Goal: Information Seeking & Learning: Learn about a topic

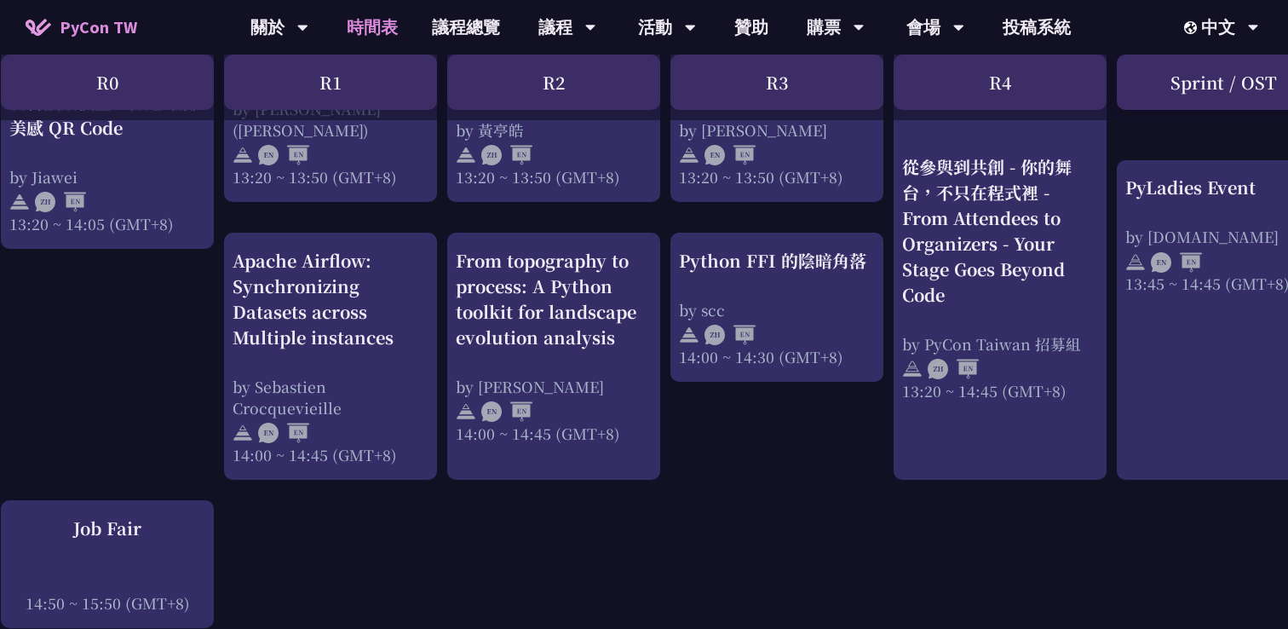
scroll to position [1674, 0]
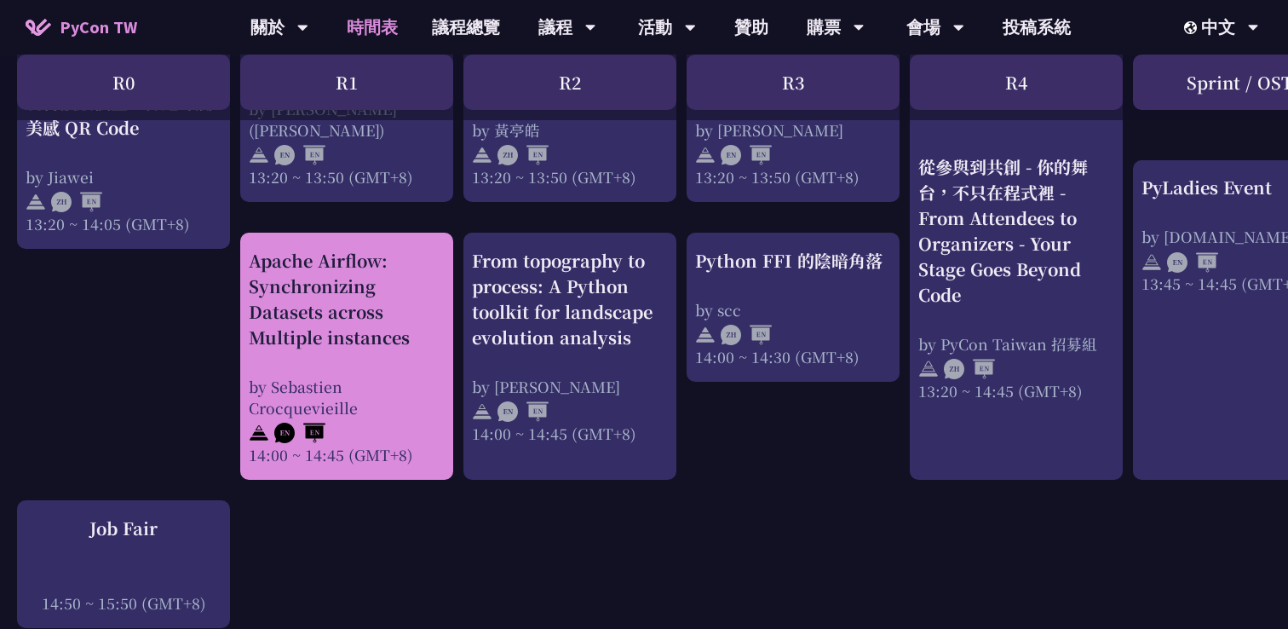
drag, startPoint x: 238, startPoint y: 250, endPoint x: 425, endPoint y: 335, distance: 205.5
click at [425, 336] on div "An Introduction to the GIL for Python Beginners: Disabling It in Python 3.13 an…" at bounding box center [904, 54] width 1809 height 2762
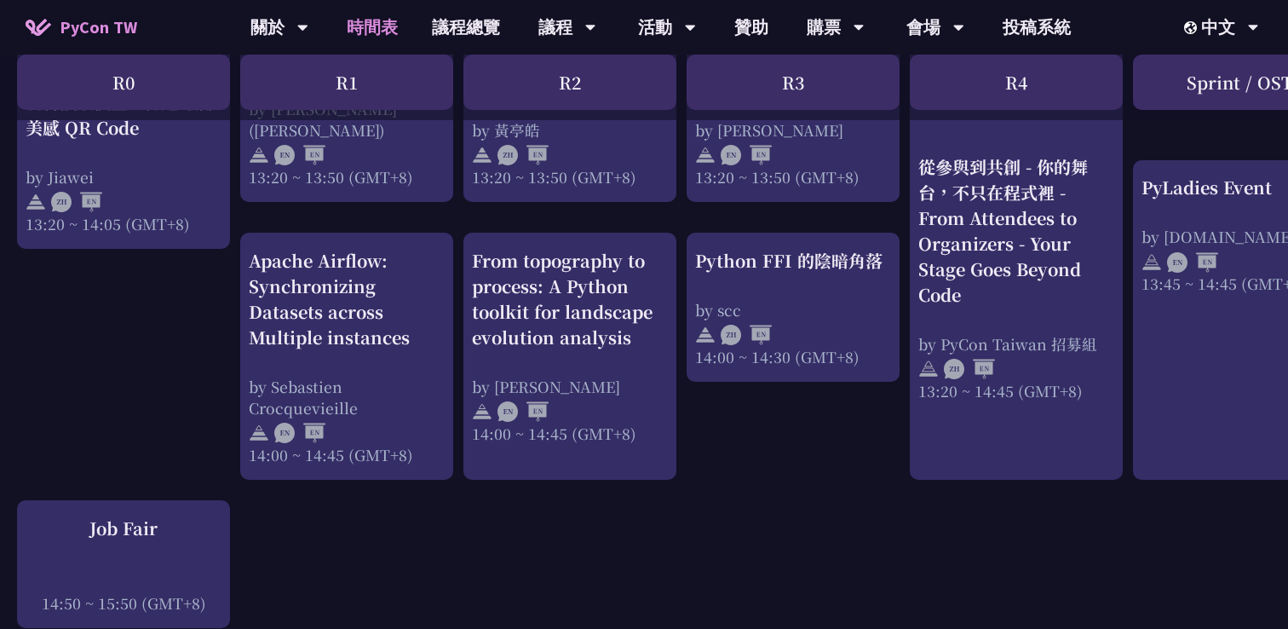
click at [414, 339] on div at bounding box center [414, 339] width 0 height 0
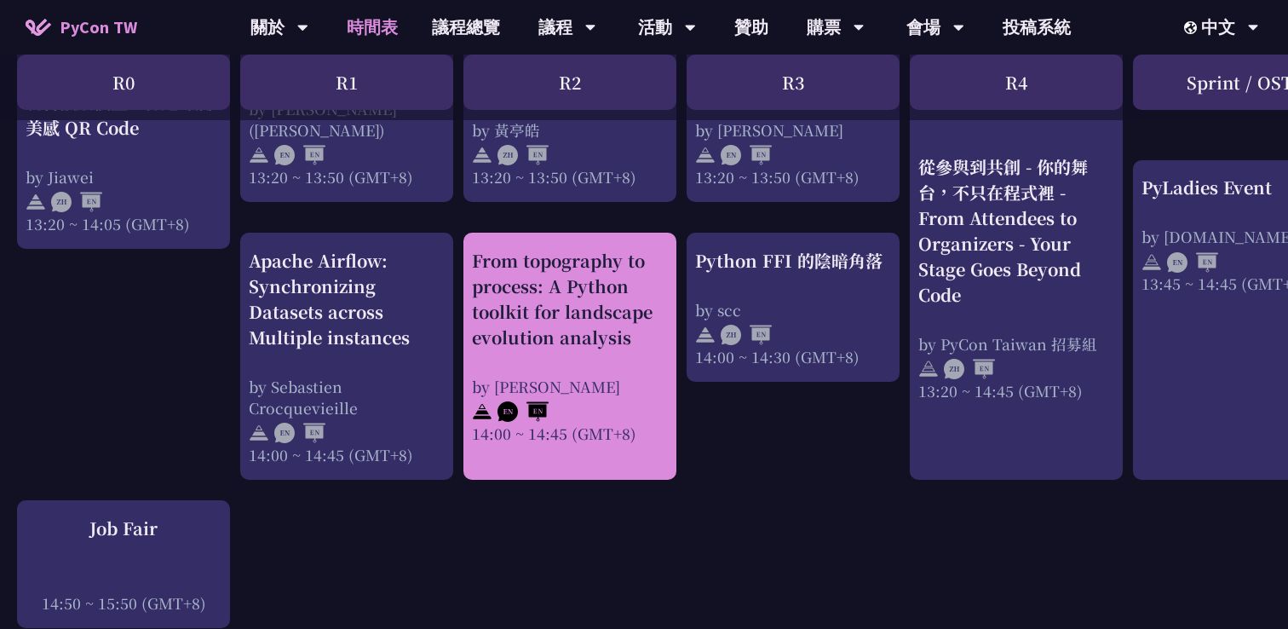
drag, startPoint x: 464, startPoint y: 253, endPoint x: 641, endPoint y: 334, distance: 194.0
click at [641, 334] on div "From topography to process: A Python toolkit for landscape evolution analysis b…" at bounding box center [569, 356] width 213 height 247
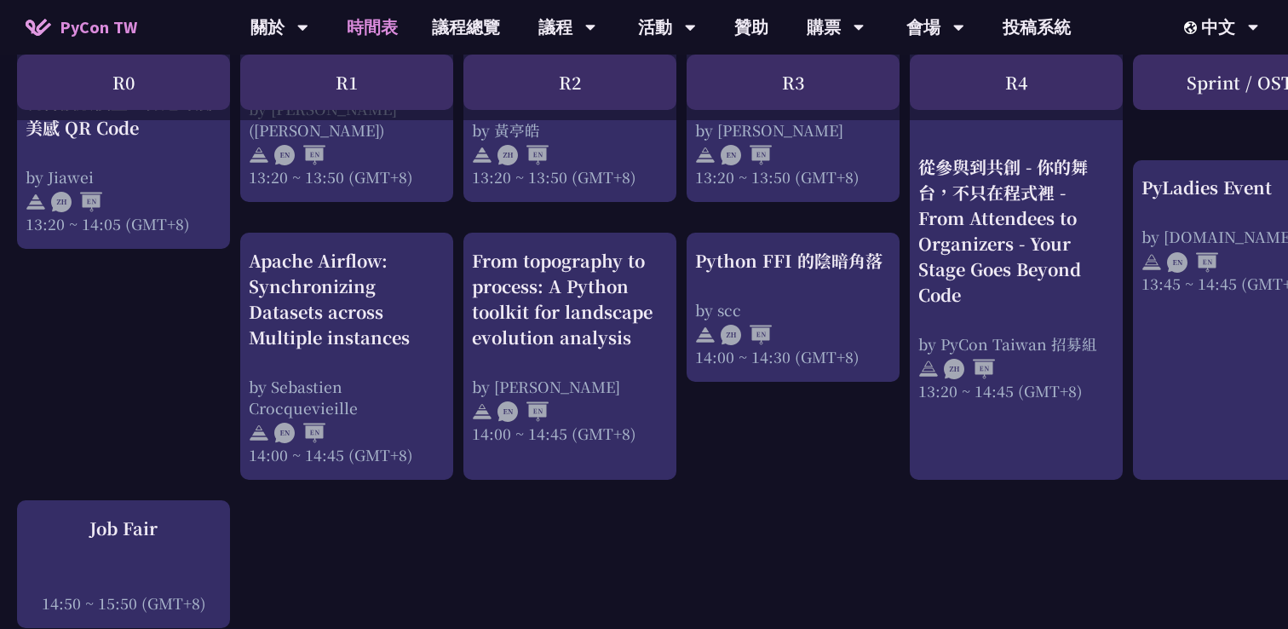
click at [629, 339] on div at bounding box center [629, 339] width 0 height 0
click at [797, 417] on div "An Introduction to the GIL for Python Beginners: Disabling It in Python 3.13 an…" at bounding box center [904, 54] width 1809 height 2762
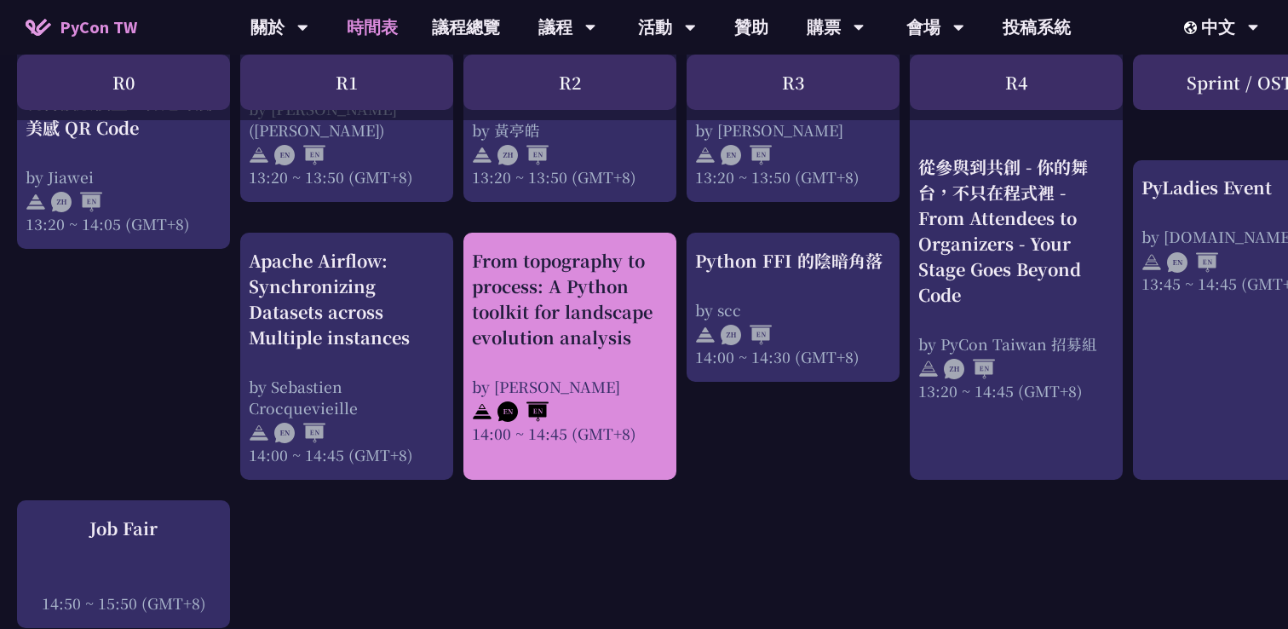
drag, startPoint x: 467, startPoint y: 247, endPoint x: 650, endPoint y: 329, distance: 200.6
click at [650, 329] on div "From topography to process: A Python toolkit for landscape evolution analysis b…" at bounding box center [569, 356] width 213 height 247
click at [669, 348] on div "From topography to process: A Python toolkit for landscape evolution analysis b…" at bounding box center [569, 356] width 213 height 247
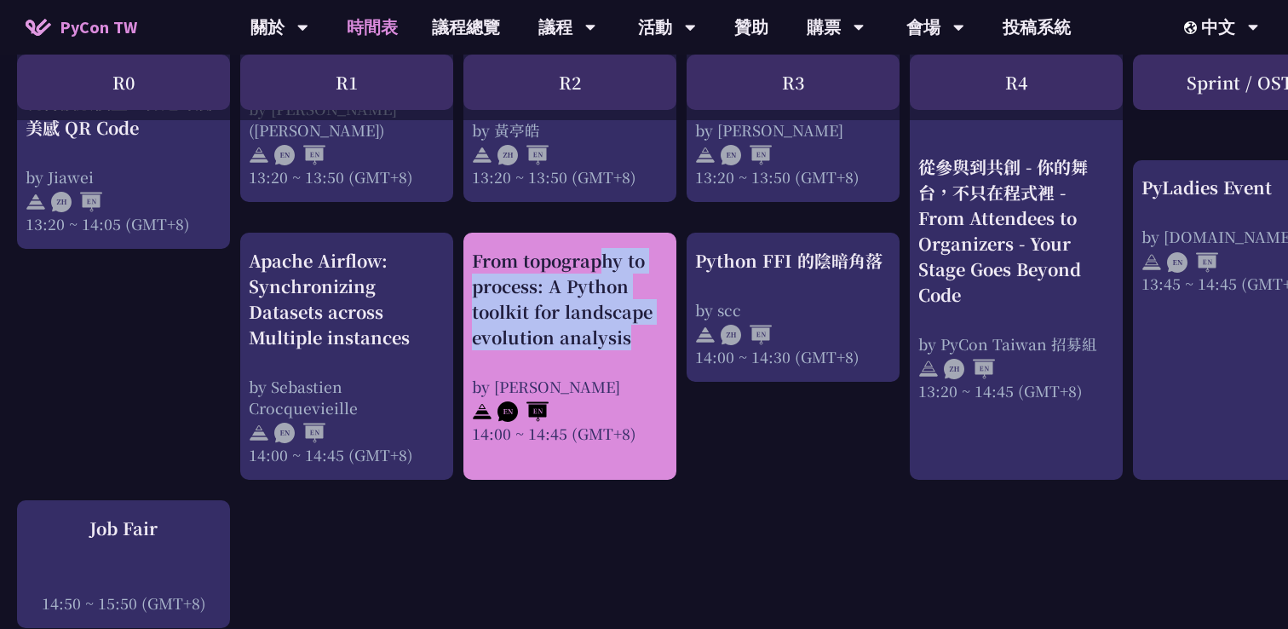
drag, startPoint x: 462, startPoint y: 244, endPoint x: 646, endPoint y: 348, distance: 211.7
click at [646, 349] on div "An Introduction to the GIL for Python Beginners: Disabling It in Python 3.13 an…" at bounding box center [904, 54] width 1809 height 2762
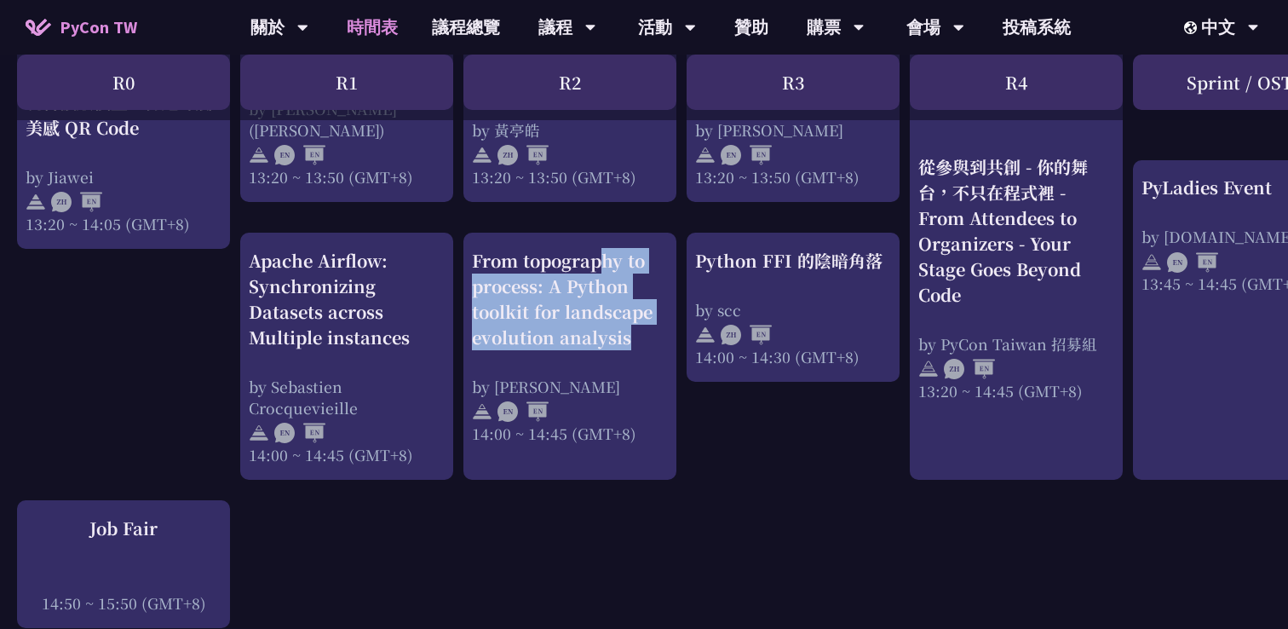
click at [635, 339] on div at bounding box center [635, 339] width 0 height 0
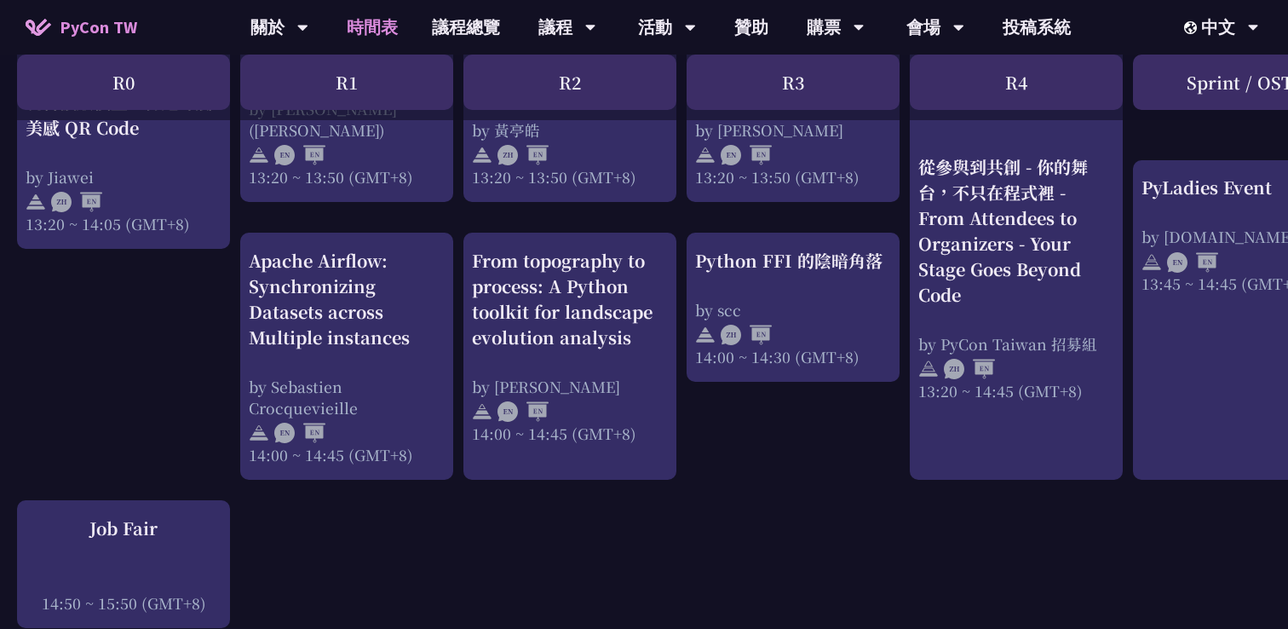
click at [152, 329] on div "An Introduction to the GIL for Python Beginners: Disabling It in Python 3.13 an…" at bounding box center [904, 54] width 1809 height 2762
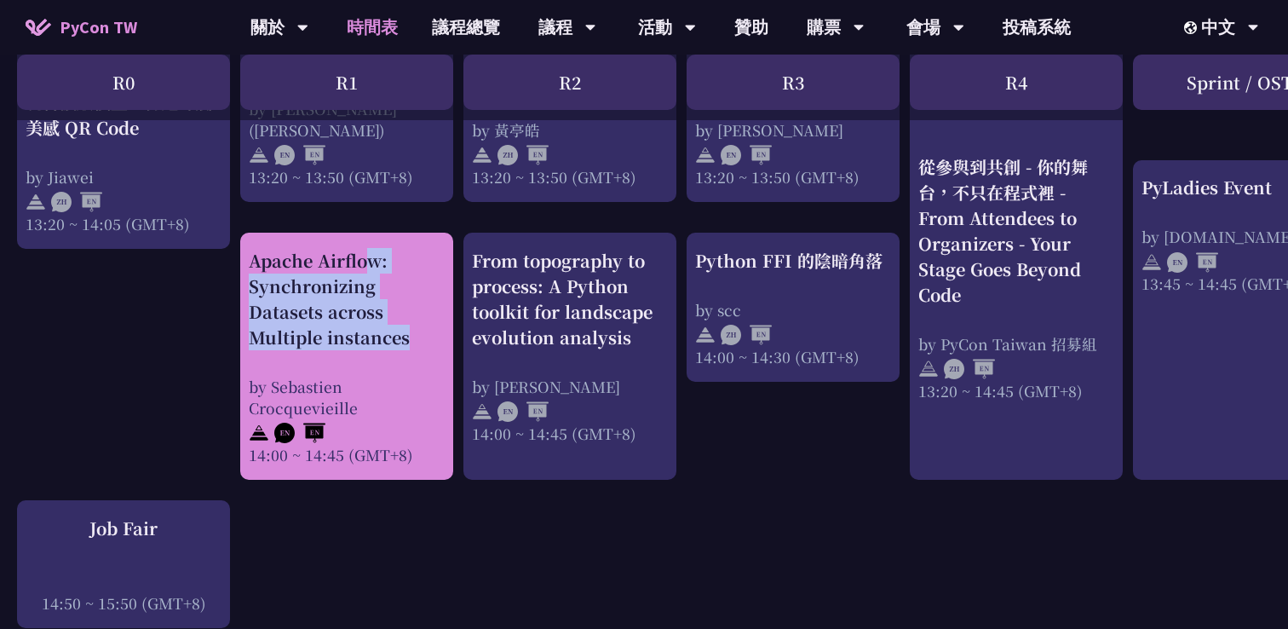
drag, startPoint x: 238, startPoint y: 254, endPoint x: 419, endPoint y: 345, distance: 202.3
click at [419, 345] on div "An Introduction to the GIL for Python Beginners: Disabling It in Python 3.13 an…" at bounding box center [904, 54] width 1809 height 2762
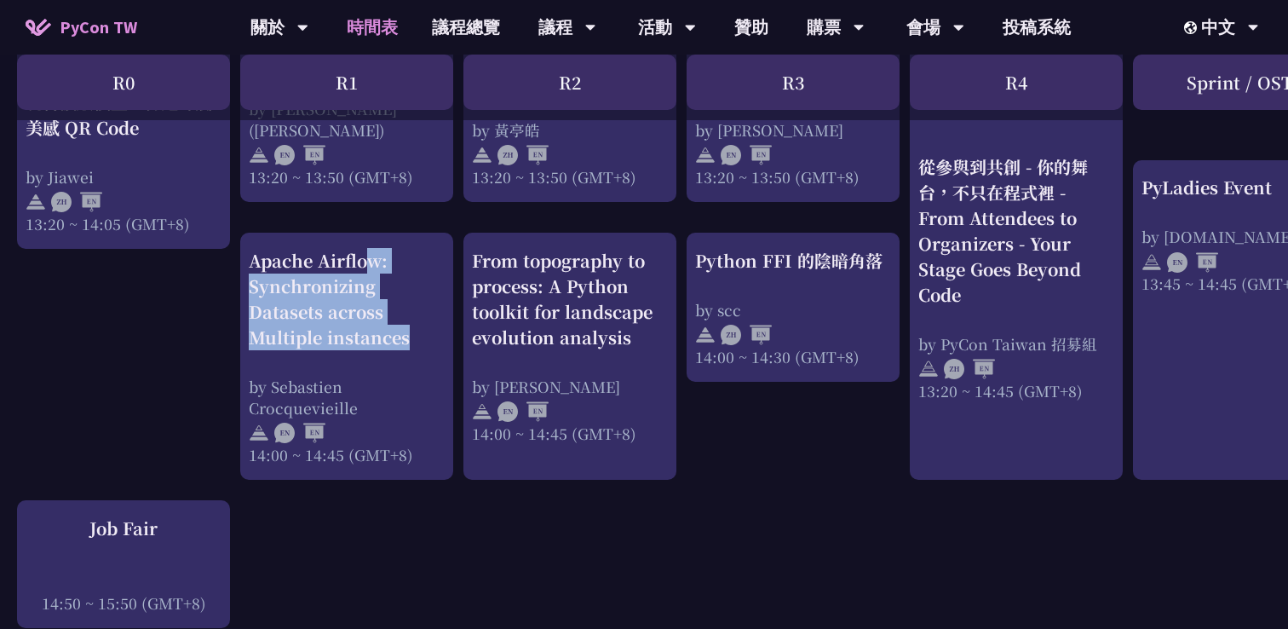
click at [408, 339] on div at bounding box center [408, 339] width 0 height 0
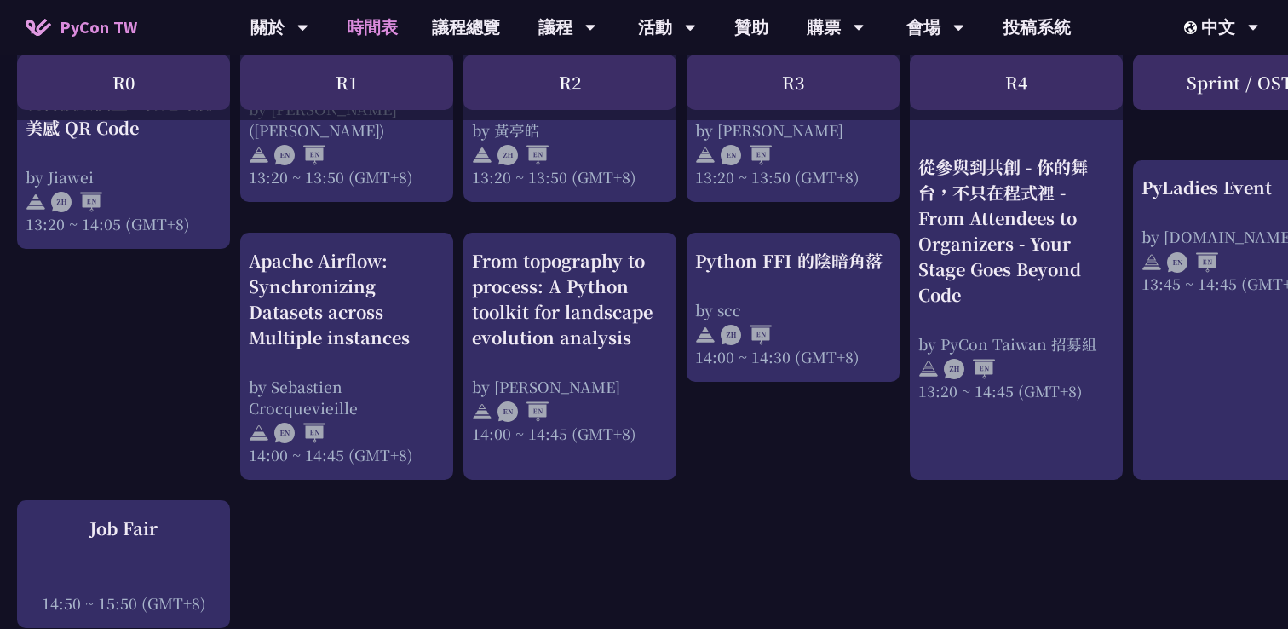
click at [158, 302] on div "An Introduction to the GIL for Python Beginners: Disabling It in Python 3.13 an…" at bounding box center [904, 54] width 1809 height 2762
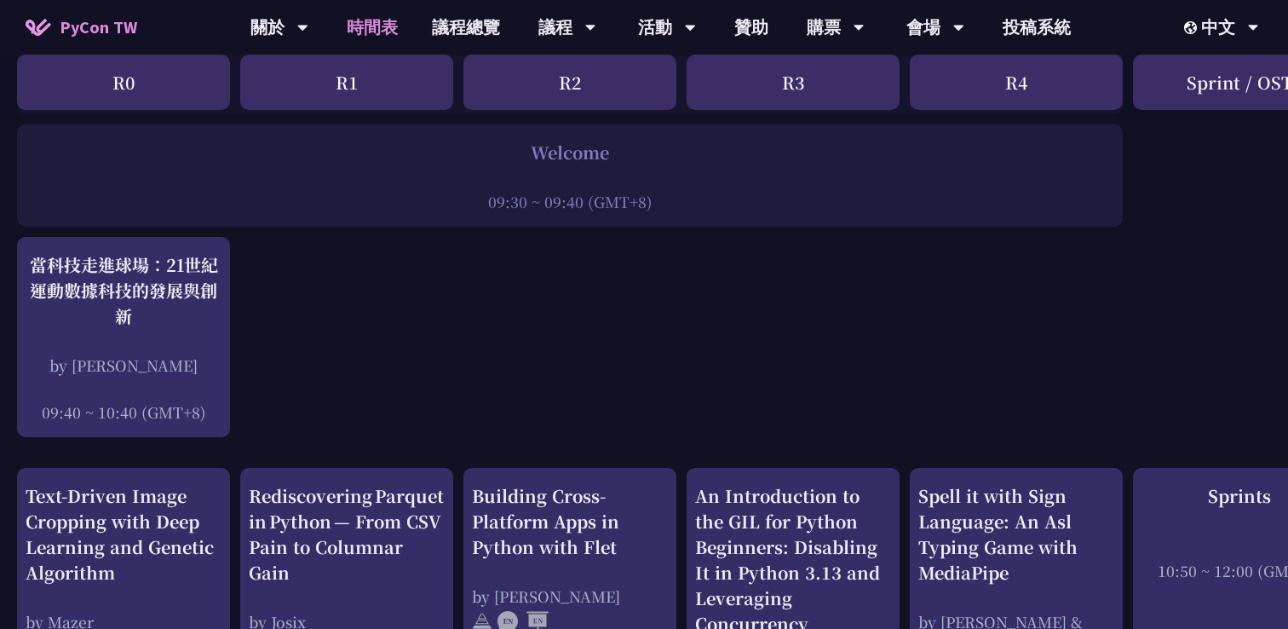
scroll to position [0, 0]
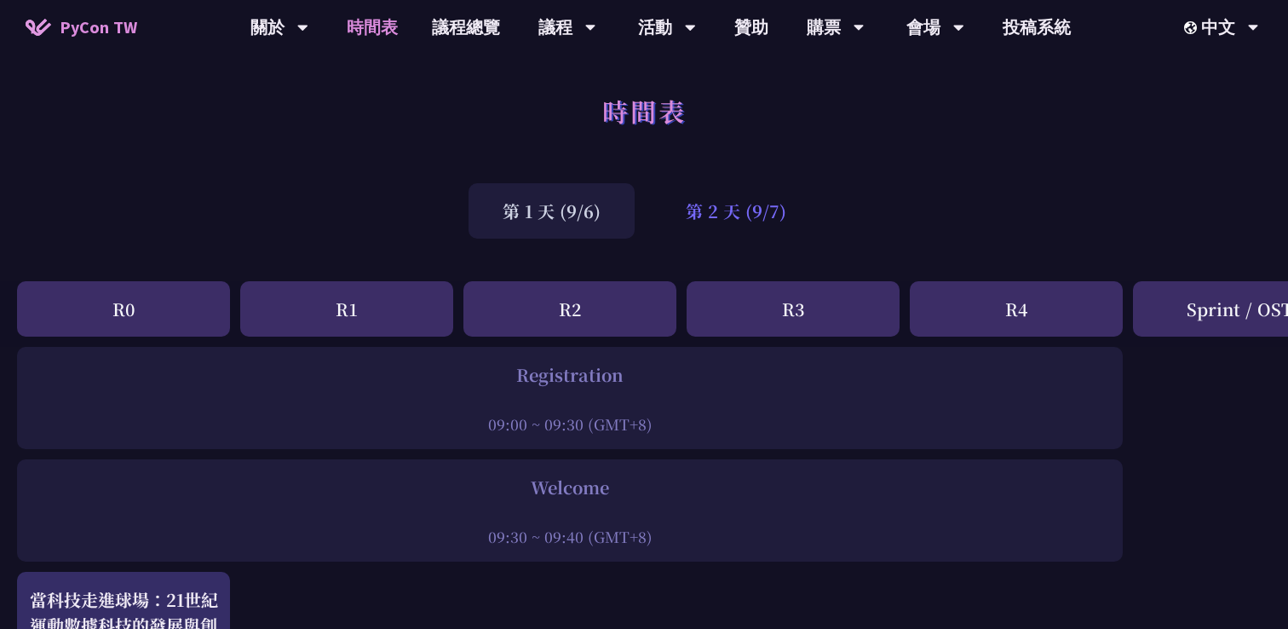
click at [744, 212] on div "第 2 天 (9/7)" at bounding box center [736, 210] width 169 height 55
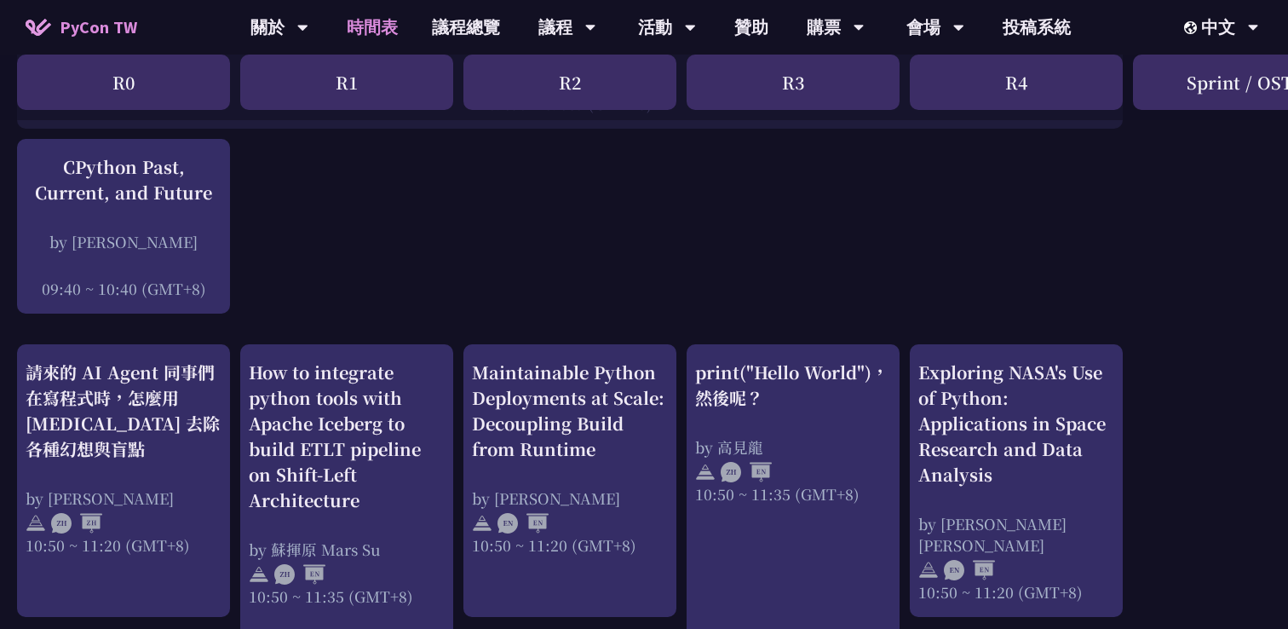
scroll to position [427, 0]
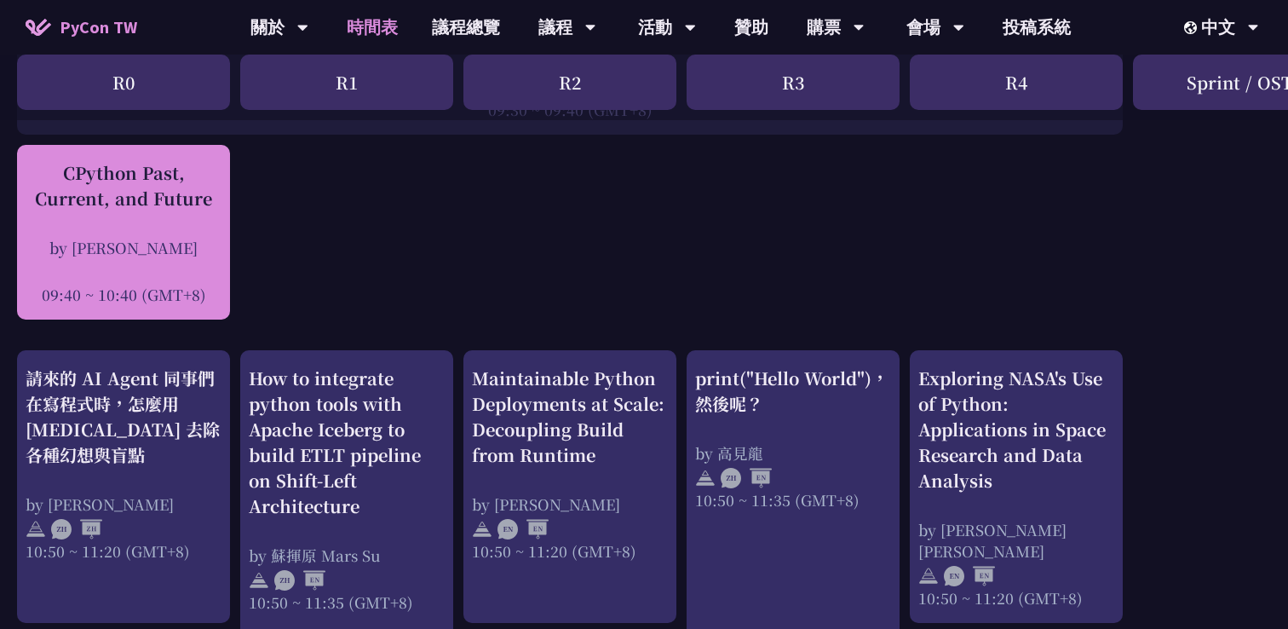
click at [124, 228] on div "CPython Past, Current, and Future by Donghee Na 09:40 ~ 10:40 (GMT+8)" at bounding box center [124, 232] width 196 height 145
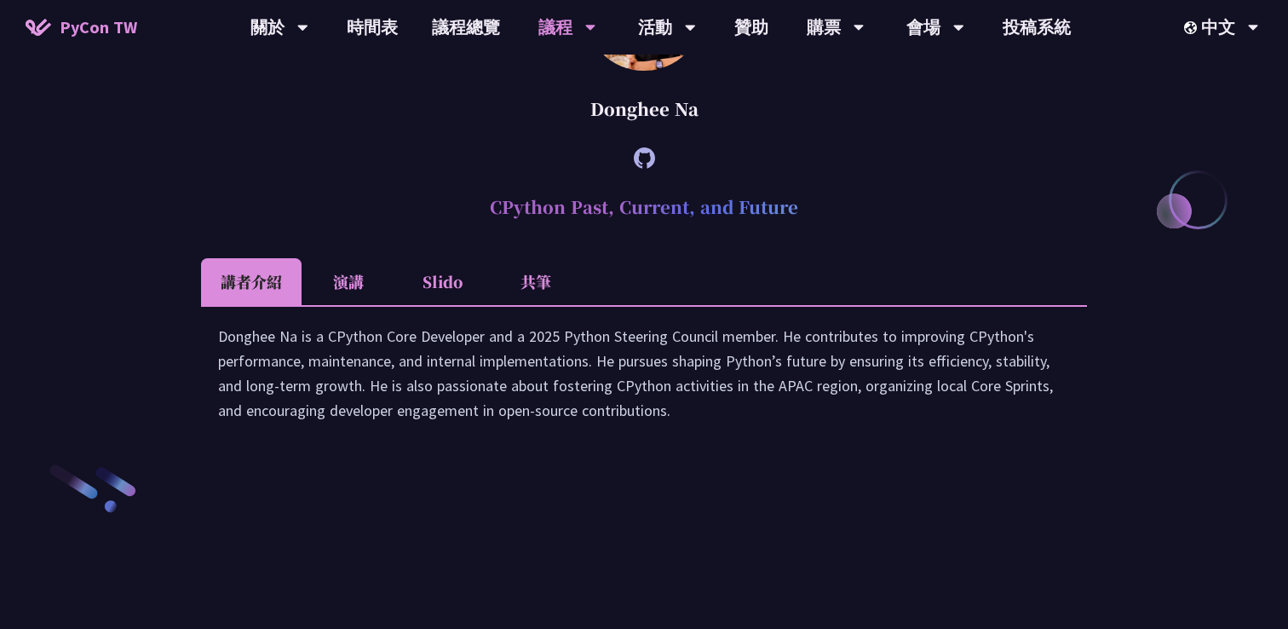
scroll to position [2295, 0]
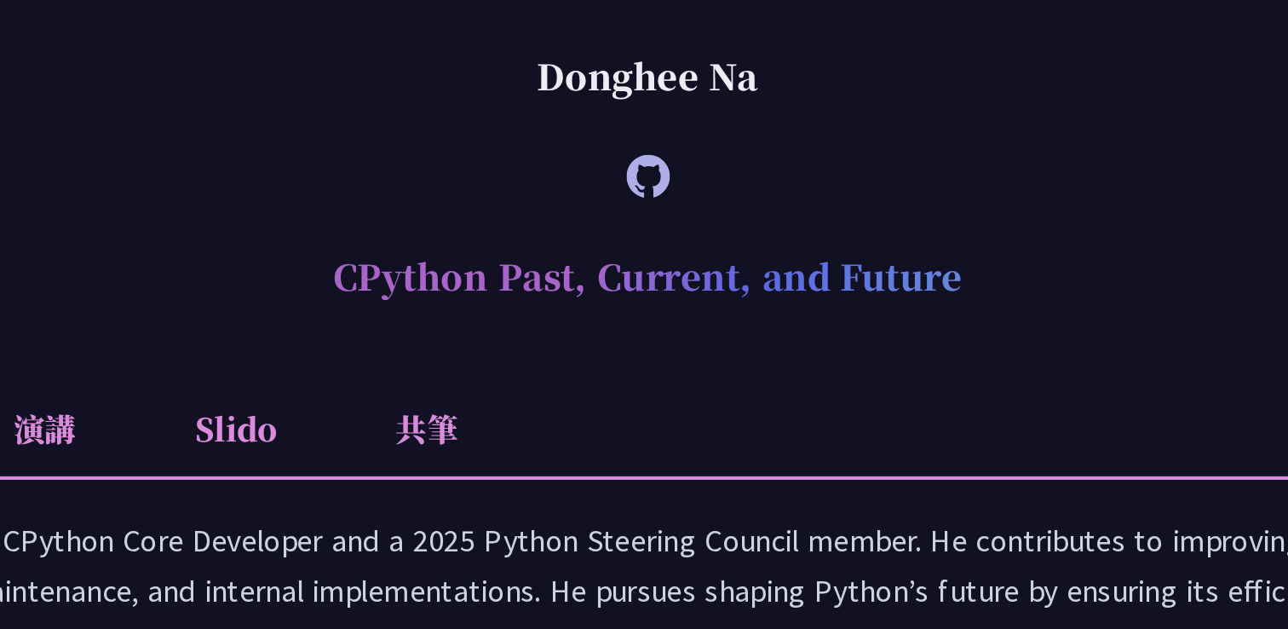
click at [554, 132] on div "Donghee Na" at bounding box center [644, 106] width 886 height 51
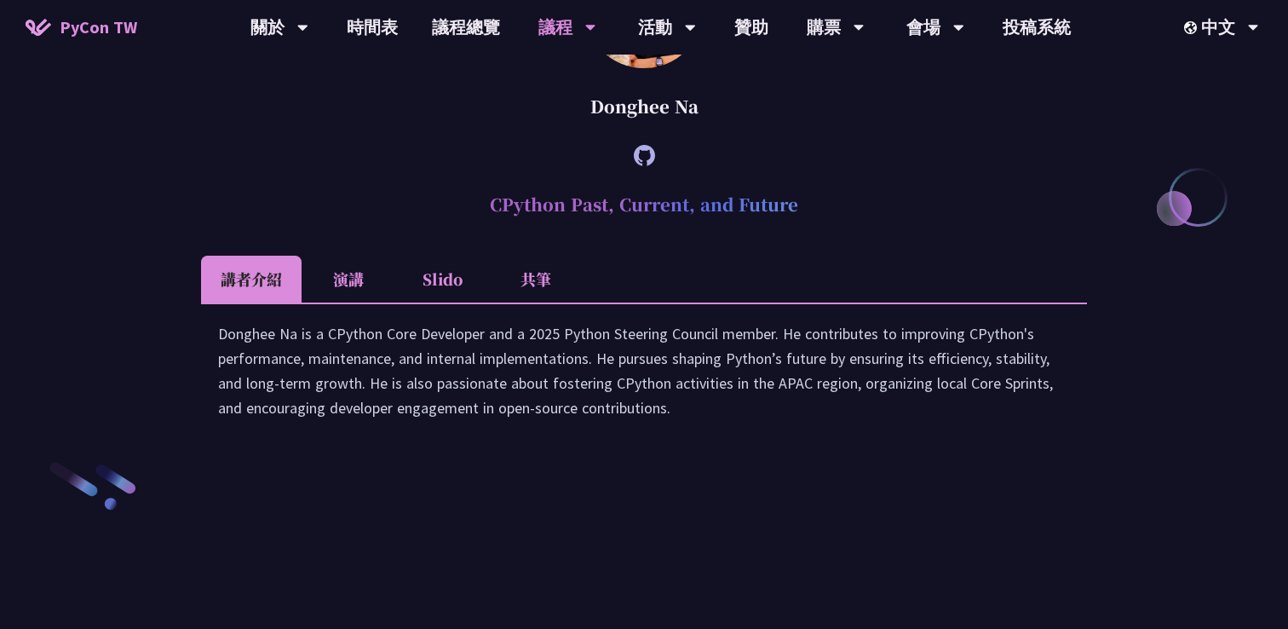
click at [635, 166] on icon at bounding box center [644, 155] width 21 height 21
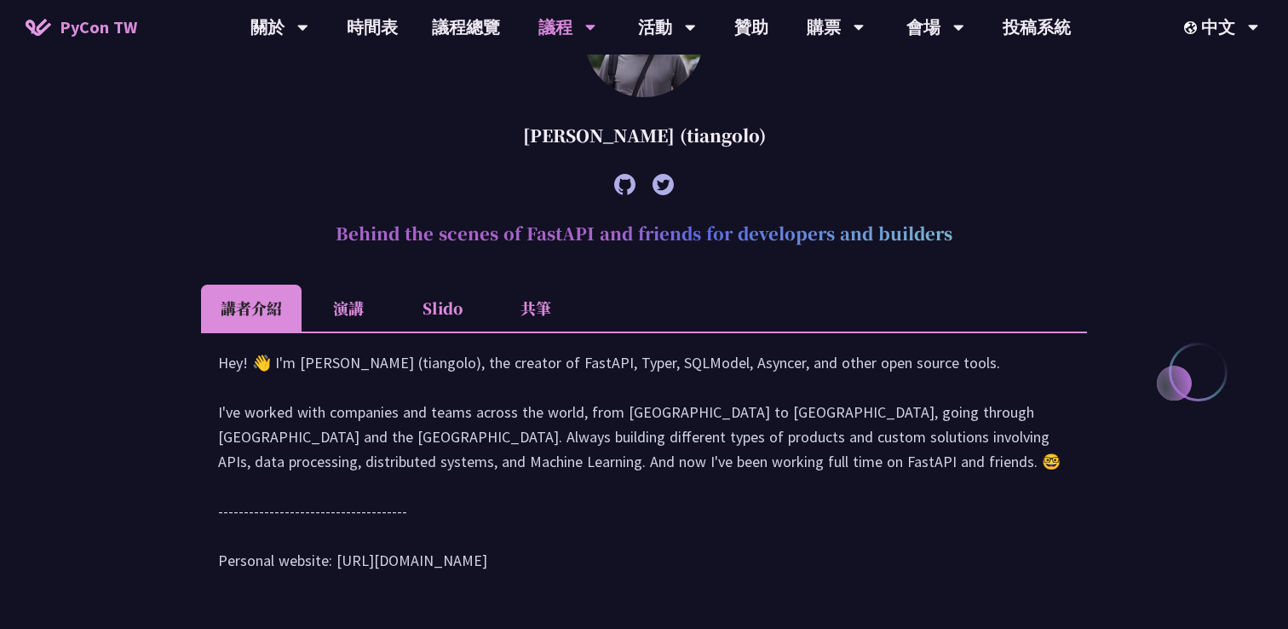
scroll to position [595, 0]
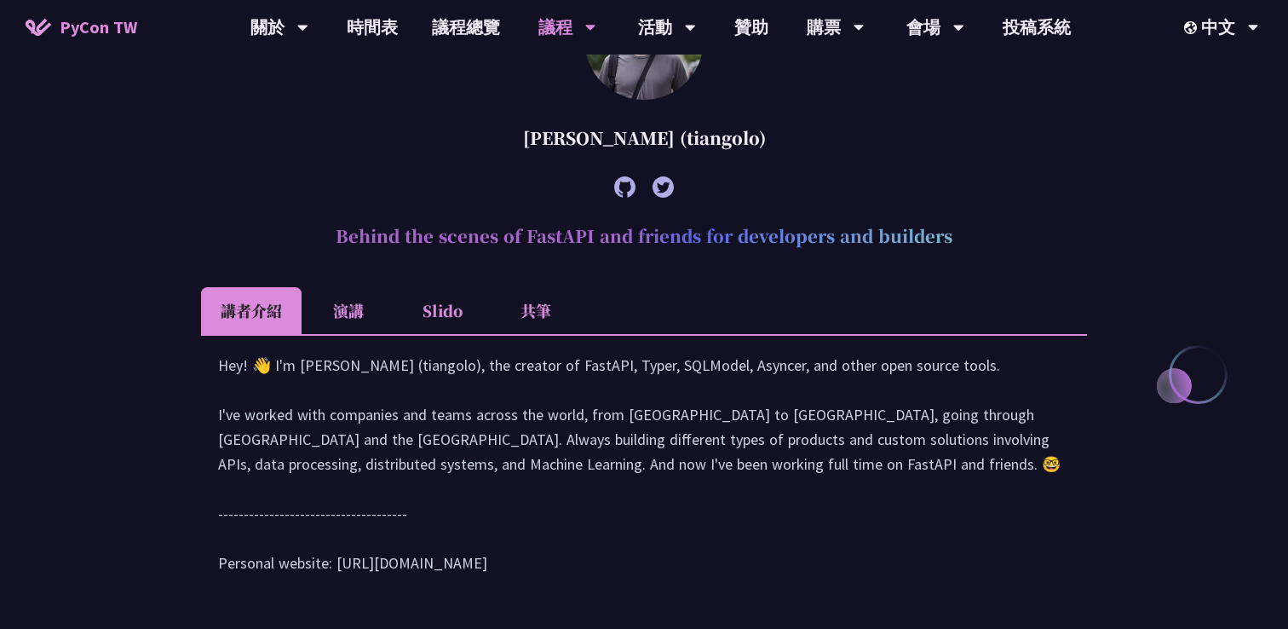
click at [535, 272] on article "Sebastián Ramírez (tiangolo) Behind the scenes of FastAPI and friends for devel…" at bounding box center [644, 294] width 886 height 629
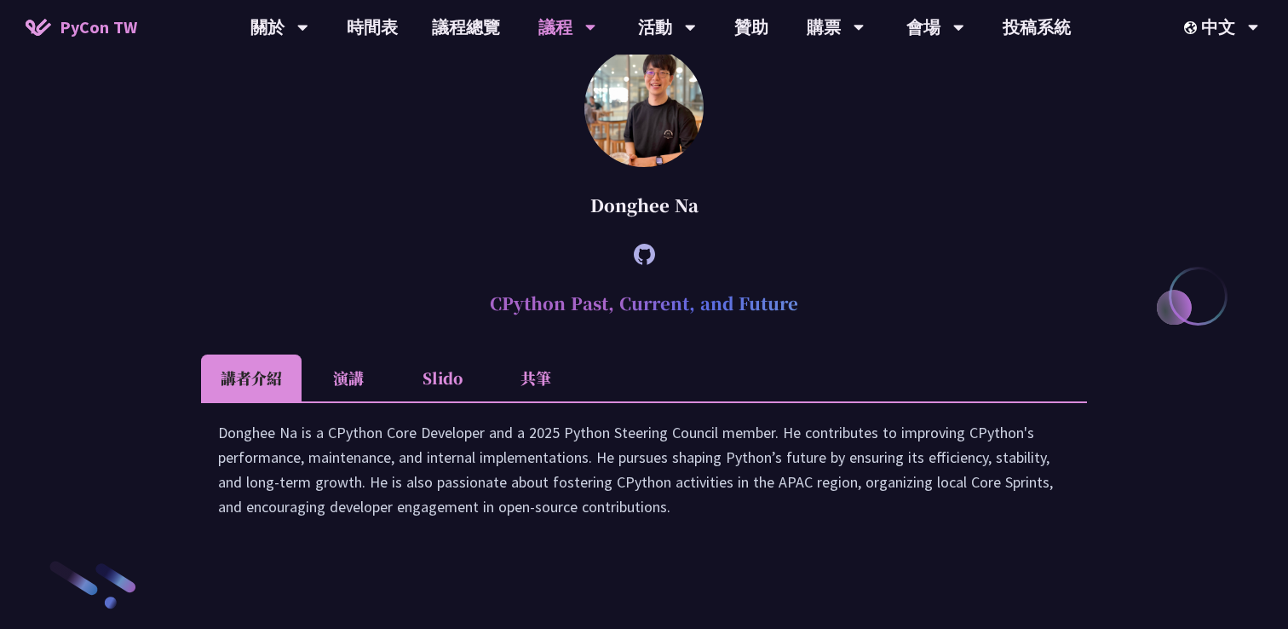
scroll to position [2366, 0]
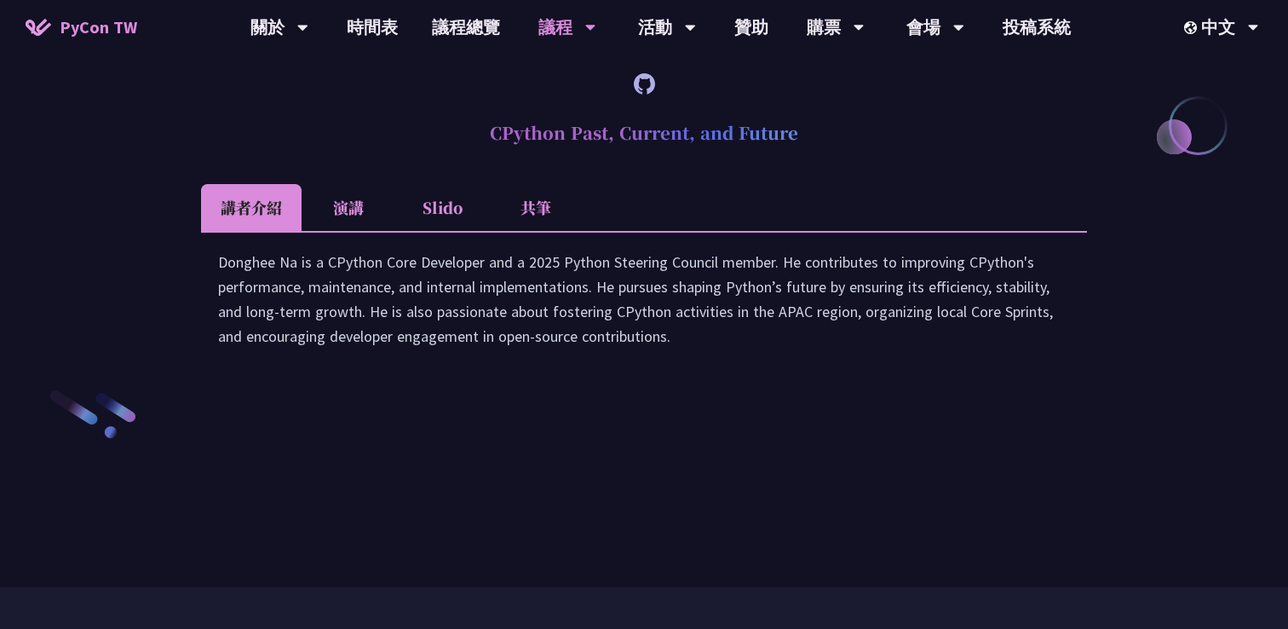
drag, startPoint x: 488, startPoint y: 283, endPoint x: 790, endPoint y: 284, distance: 301.5
click at [790, 158] on h2 "CPython Past, Current, and Future" at bounding box center [644, 132] width 886 height 51
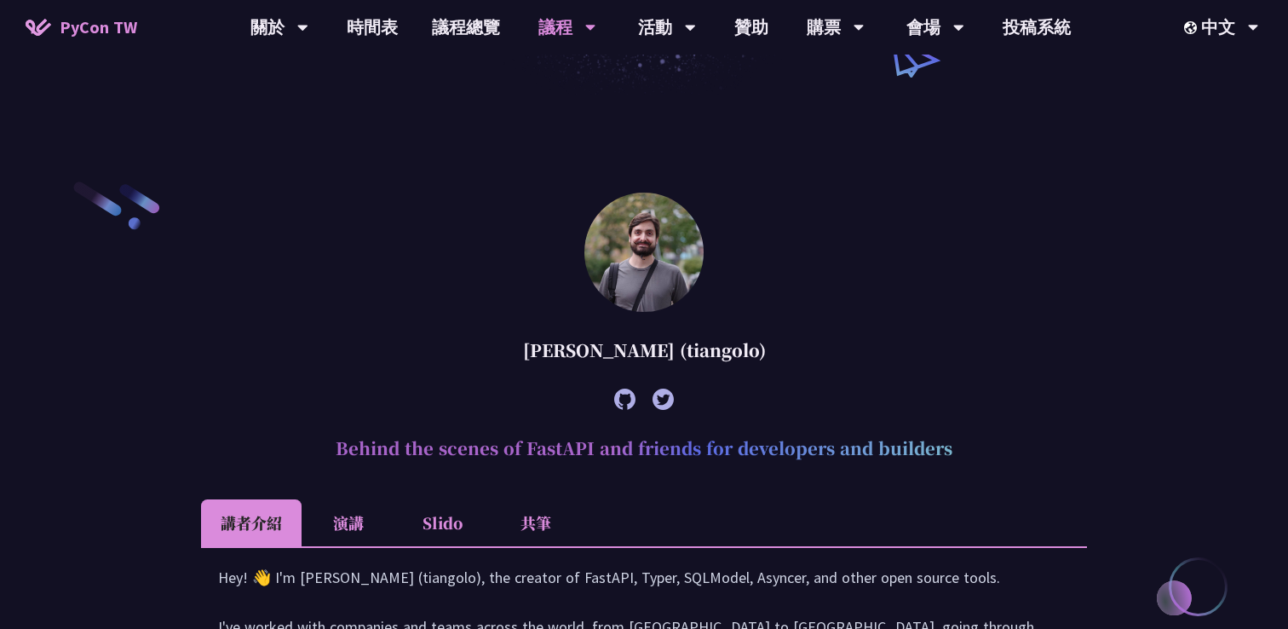
scroll to position [414, 0]
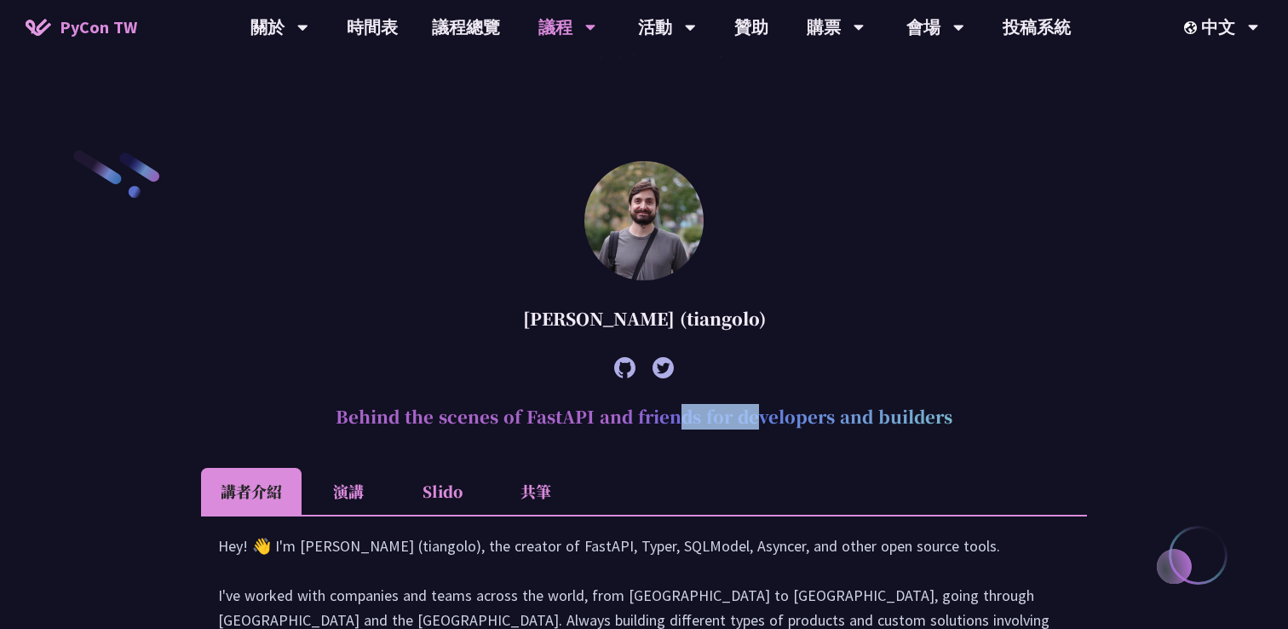
drag, startPoint x: 526, startPoint y: 419, endPoint x: 604, endPoint y: 419, distance: 78.4
click at [604, 419] on h2 "Behind the scenes of FastAPI and friends for developers and builders" at bounding box center [644, 416] width 886 height 51
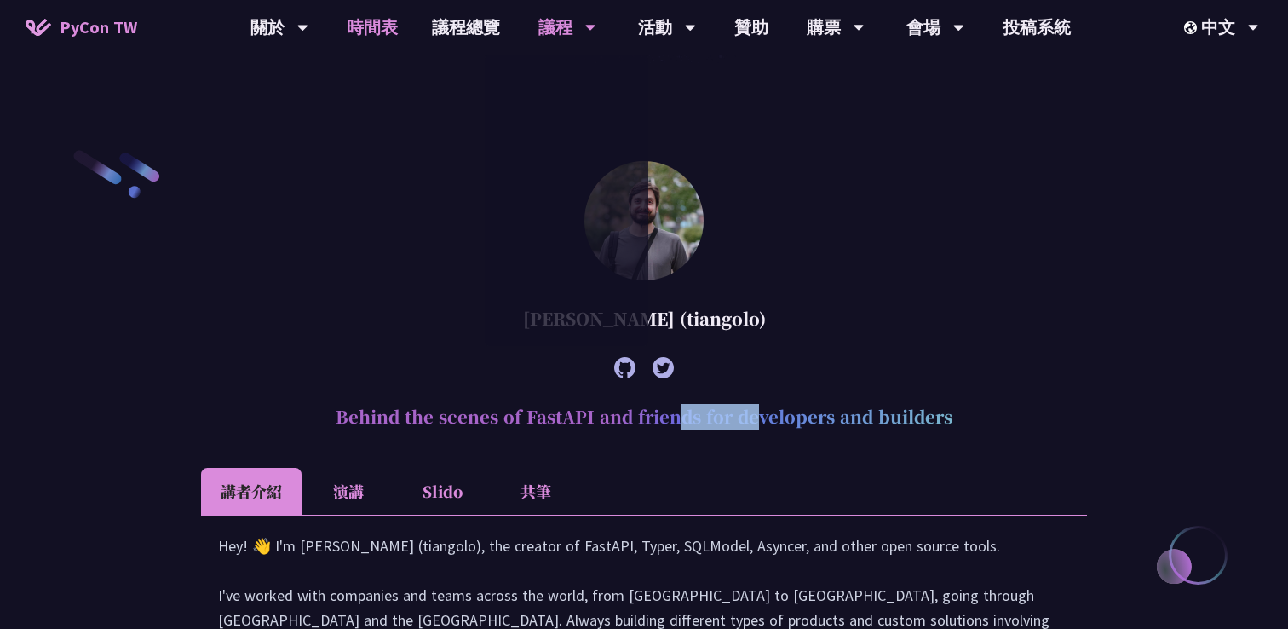
click at [378, 26] on link "時間表" at bounding box center [372, 27] width 85 height 55
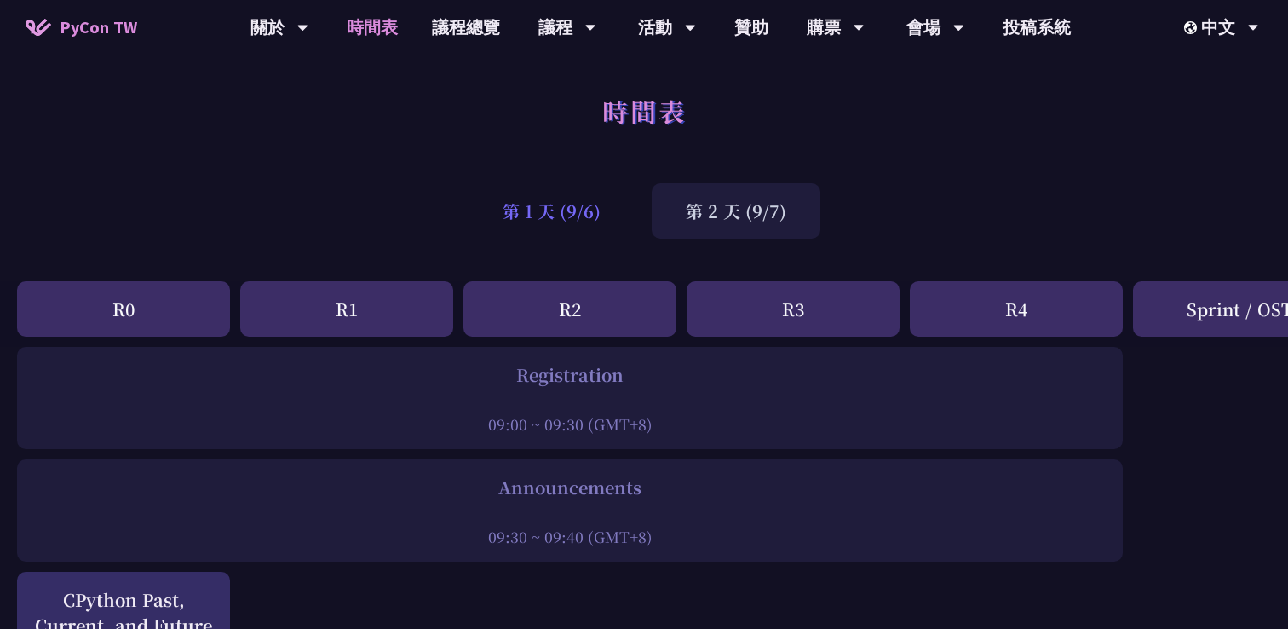
click at [578, 227] on div "第 1 天 (9/6)" at bounding box center [551, 210] width 166 height 55
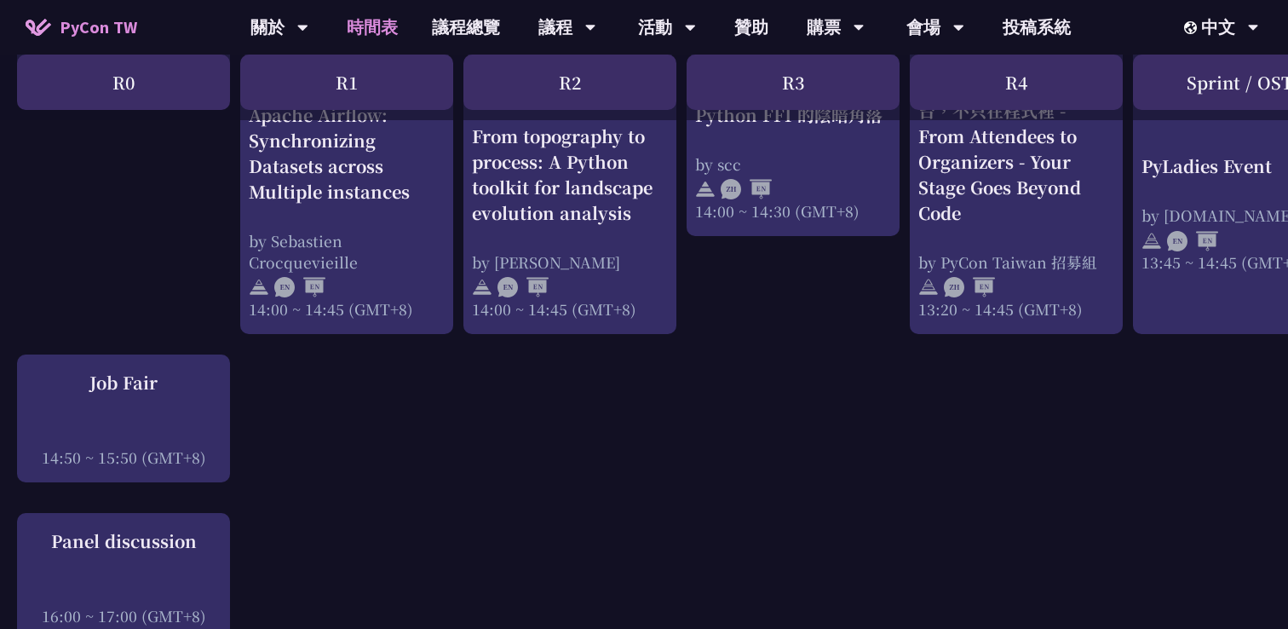
scroll to position [1820, 0]
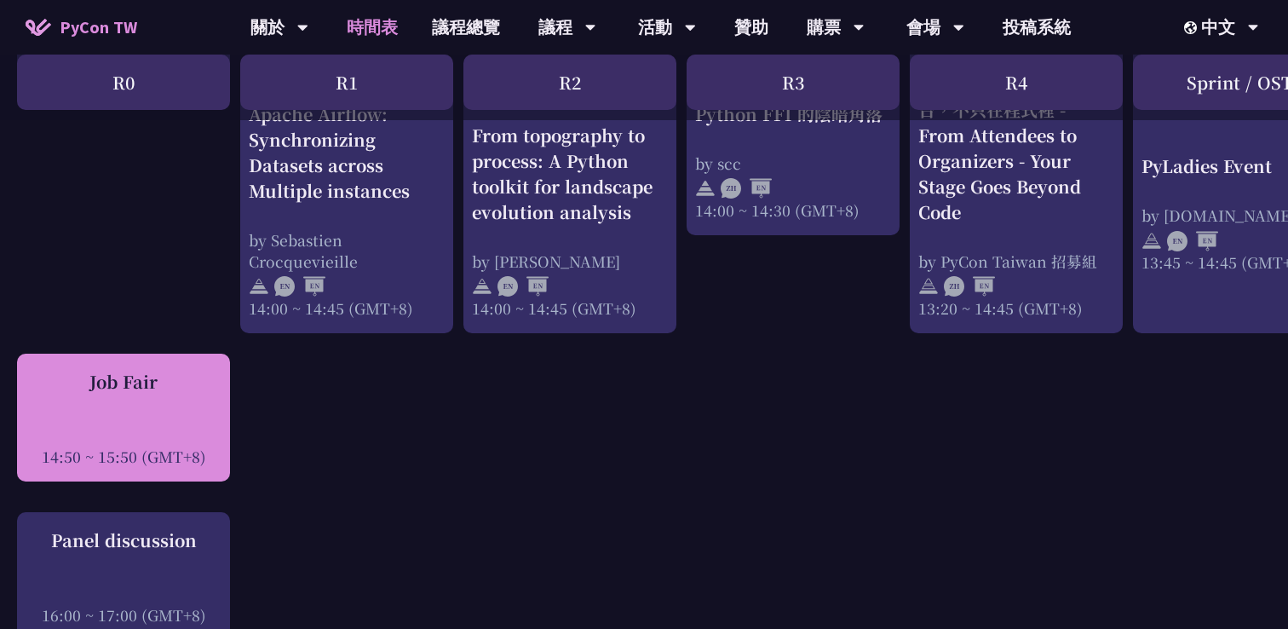
drag, startPoint x: 83, startPoint y: 368, endPoint x: 160, endPoint y: 371, distance: 77.6
click at [162, 371] on div "Job Fair" at bounding box center [124, 382] width 196 height 26
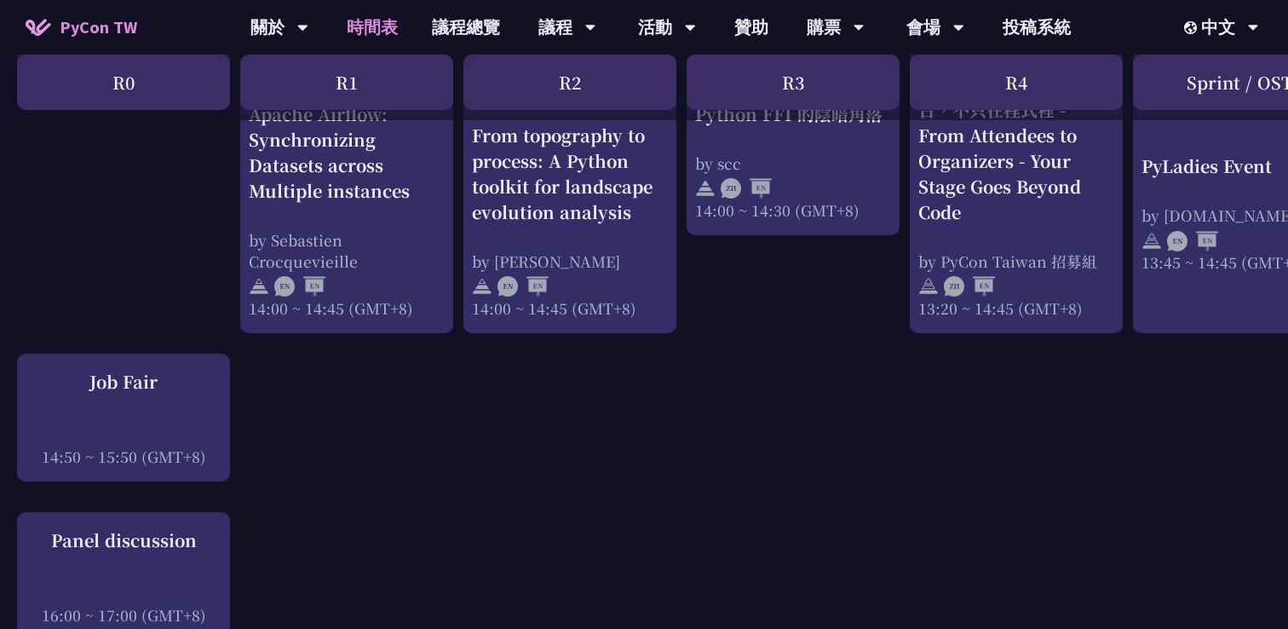
click at [151, 383] on div at bounding box center [151, 383] width 0 height 0
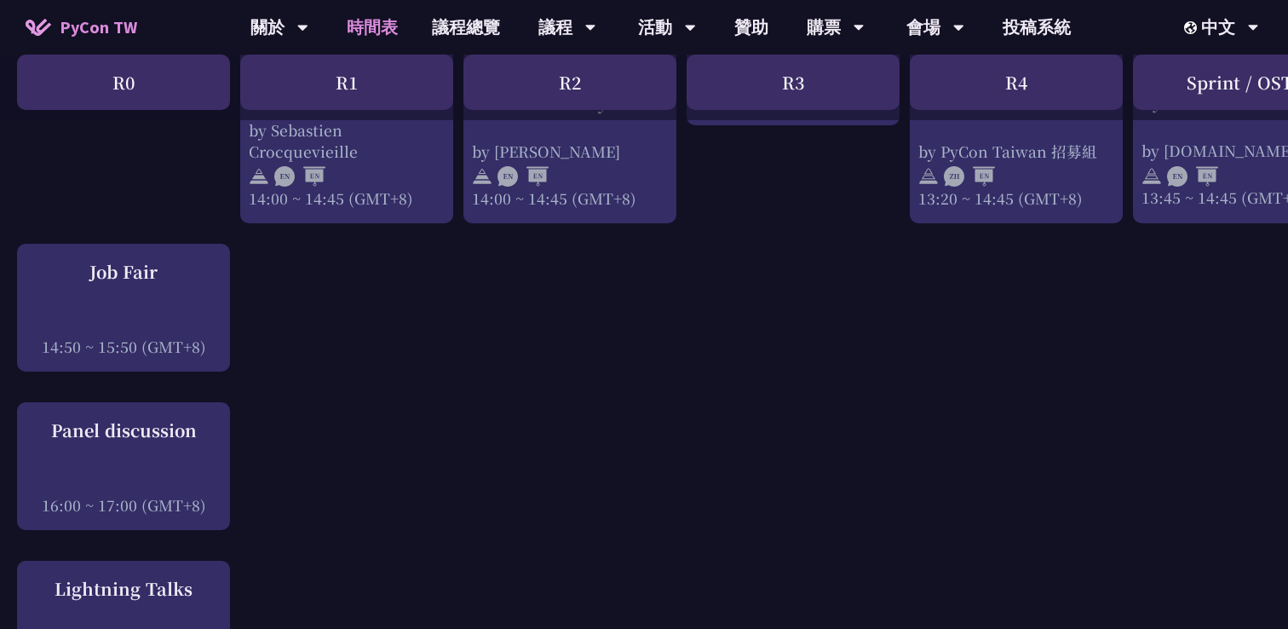
scroll to position [1943, 0]
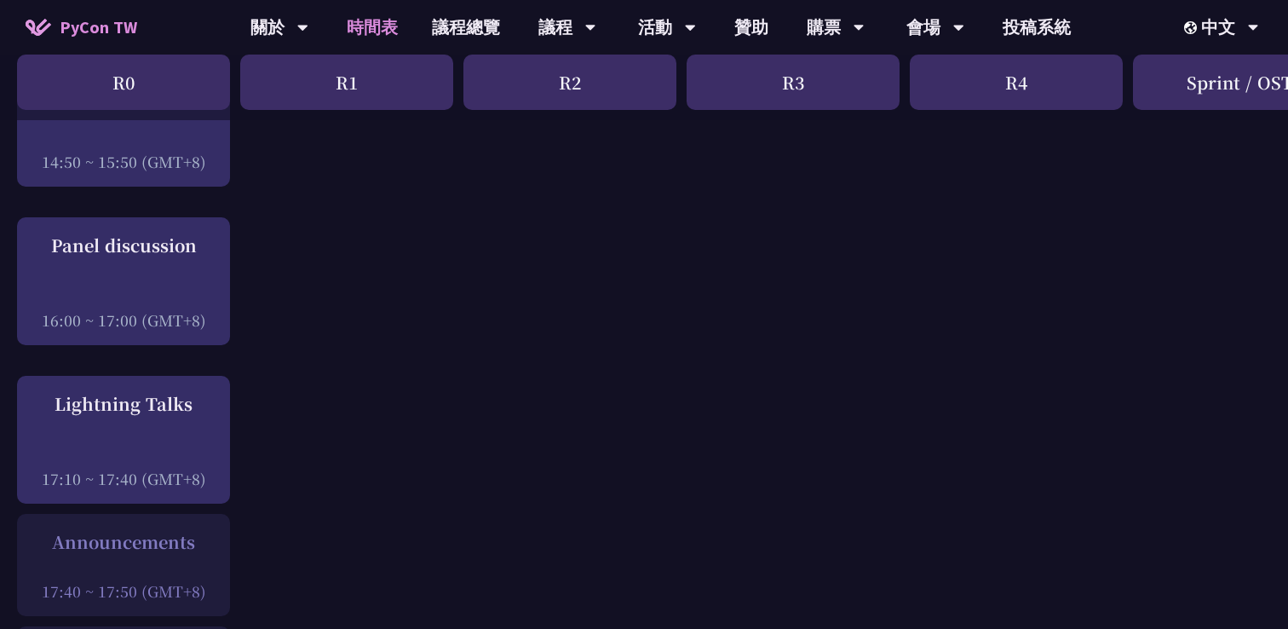
scroll to position [2116, 0]
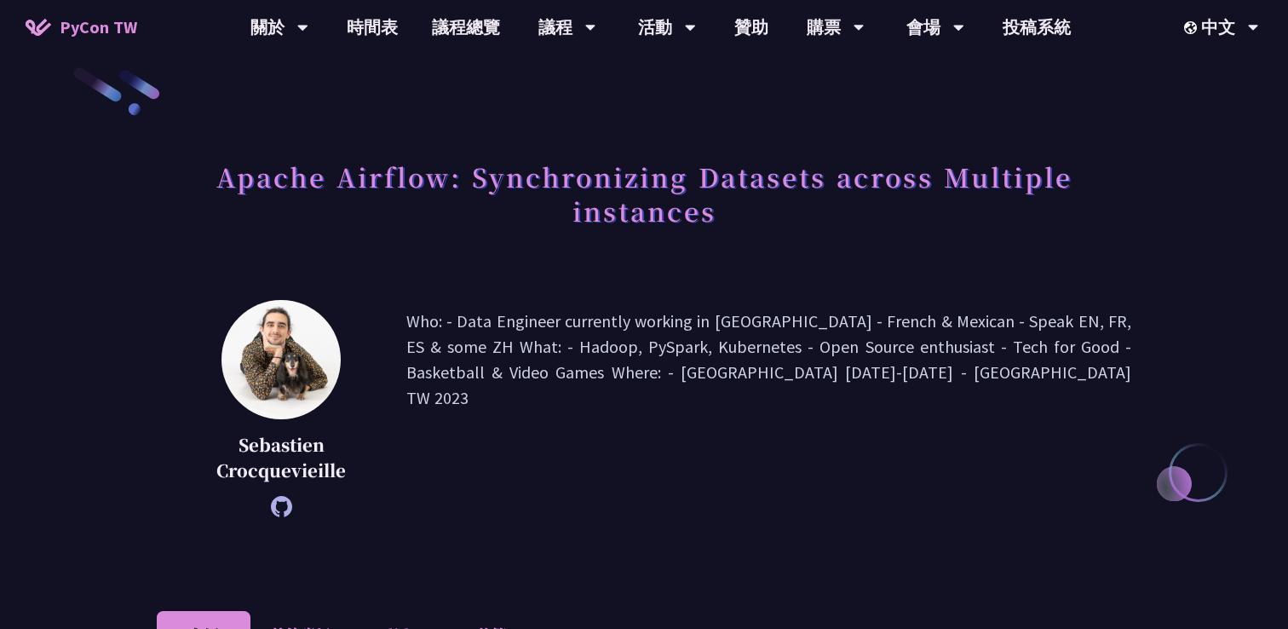
scroll to position [23, 0]
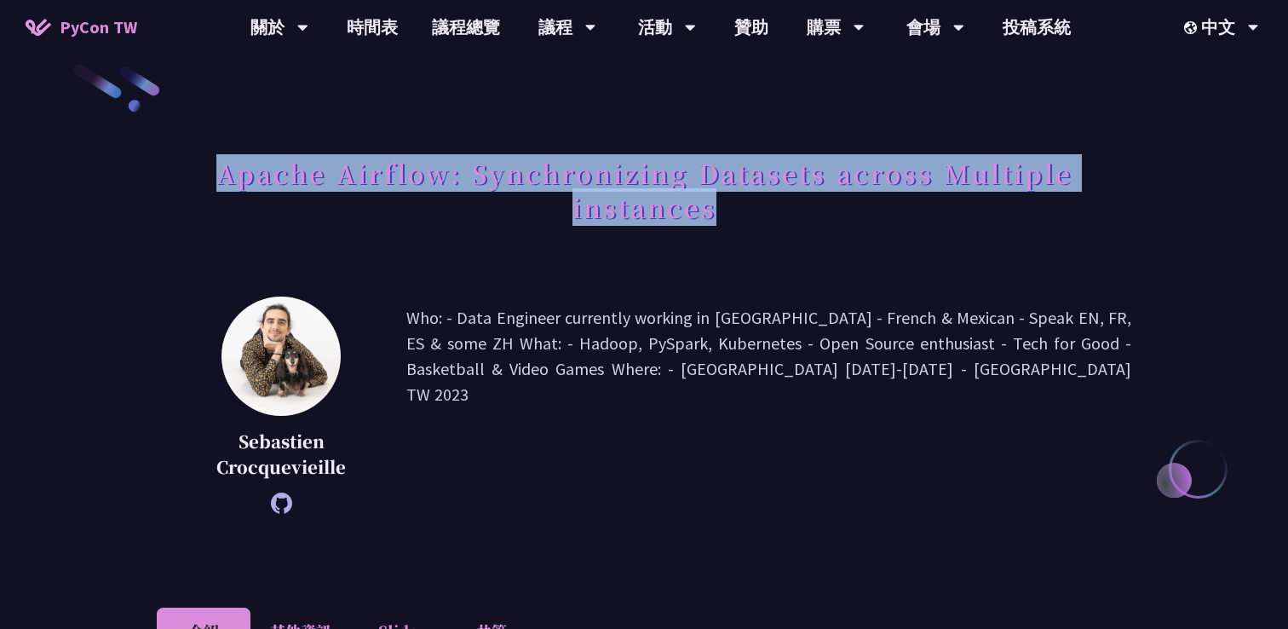
drag, startPoint x: 201, startPoint y: 171, endPoint x: 791, endPoint y: 210, distance: 591.5
click at [791, 210] on h1 "Apache Airflow: Synchronizing Datasets across Multiple instances" at bounding box center [644, 189] width 974 height 85
click at [801, 224] on h1 "Apache Airflow: Synchronizing Datasets across Multiple instances" at bounding box center [644, 189] width 974 height 85
drag, startPoint x: 724, startPoint y: 205, endPoint x: 217, endPoint y: 171, distance: 507.9
click at [217, 171] on h1 "Apache Airflow: Synchronizing Datasets across Multiple instances" at bounding box center [644, 189] width 974 height 85
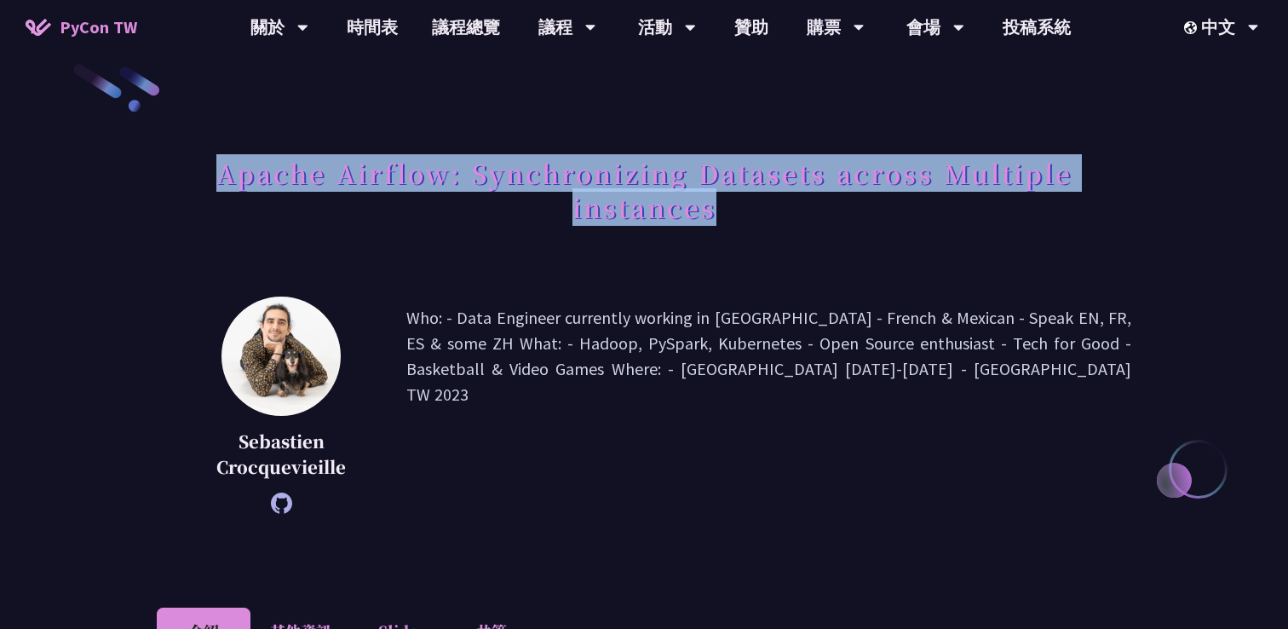
click at [206, 131] on div at bounding box center [206, 131] width 0 height 0
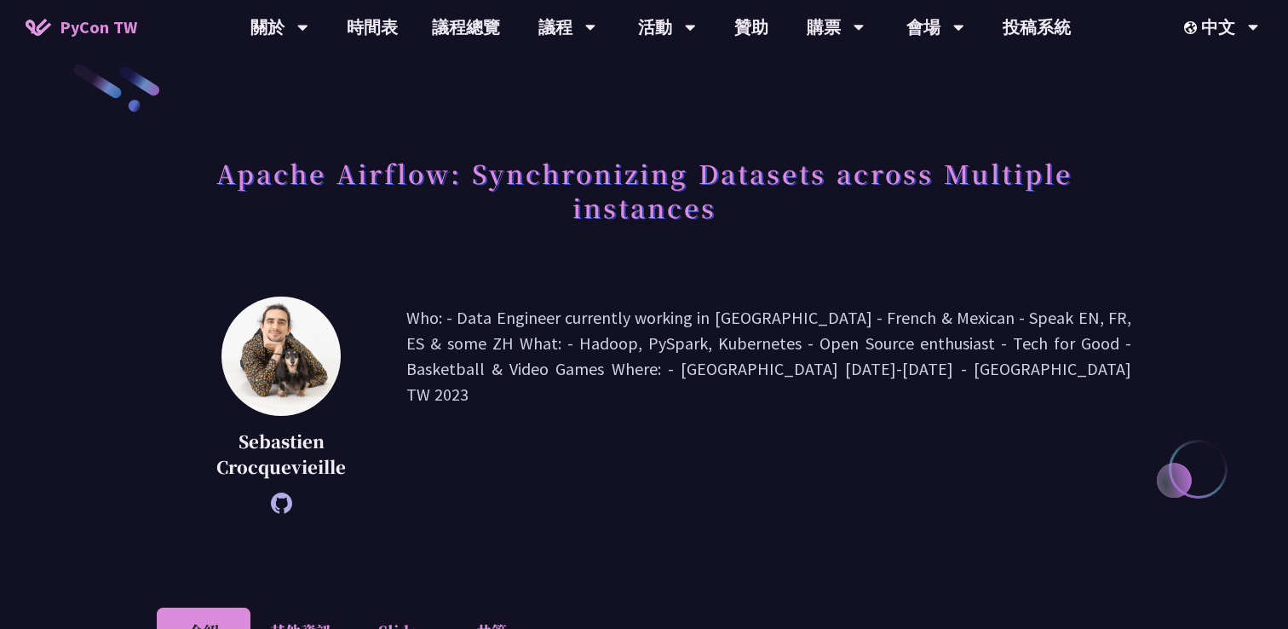
click at [878, 226] on h1 "Apache Airflow: Synchronizing Datasets across Multiple instances" at bounding box center [644, 189] width 974 height 85
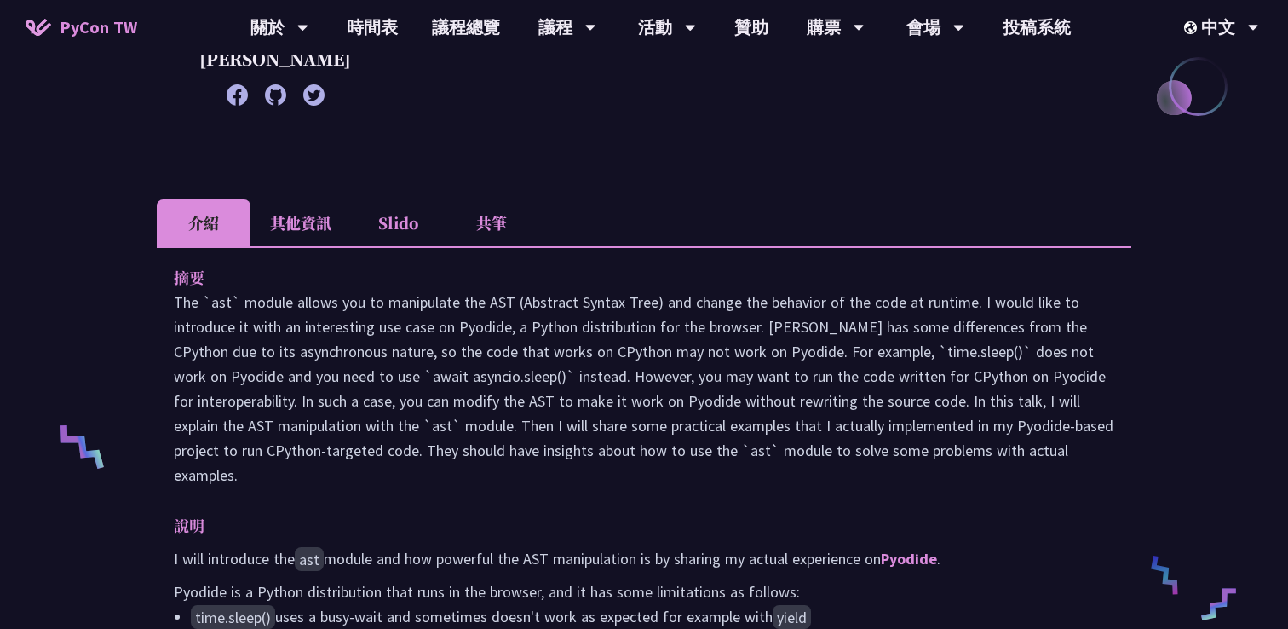
scroll to position [441, 0]
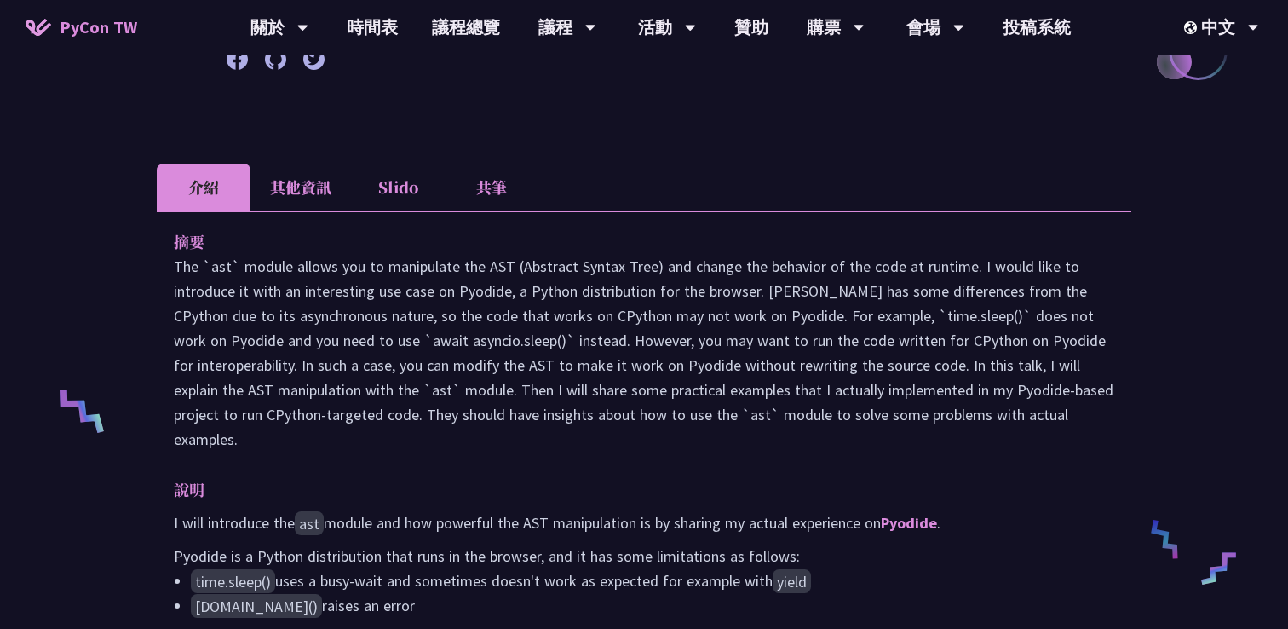
click at [470, 210] on li "共筆" at bounding box center [492, 187] width 94 height 47
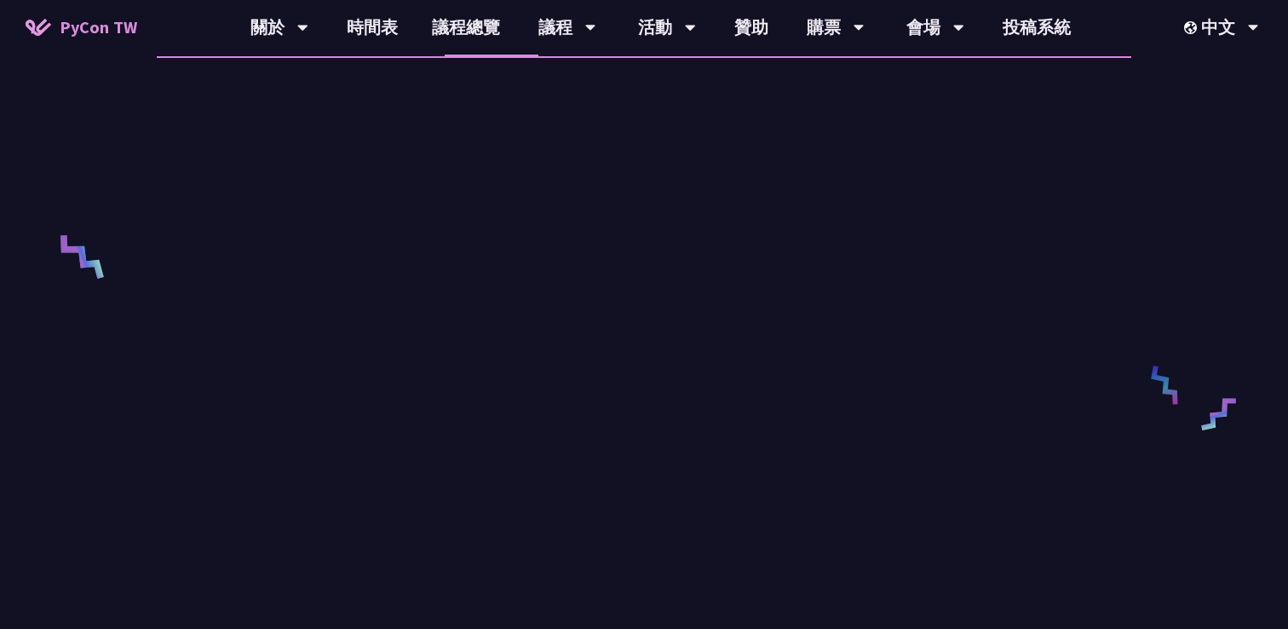
scroll to position [602, 0]
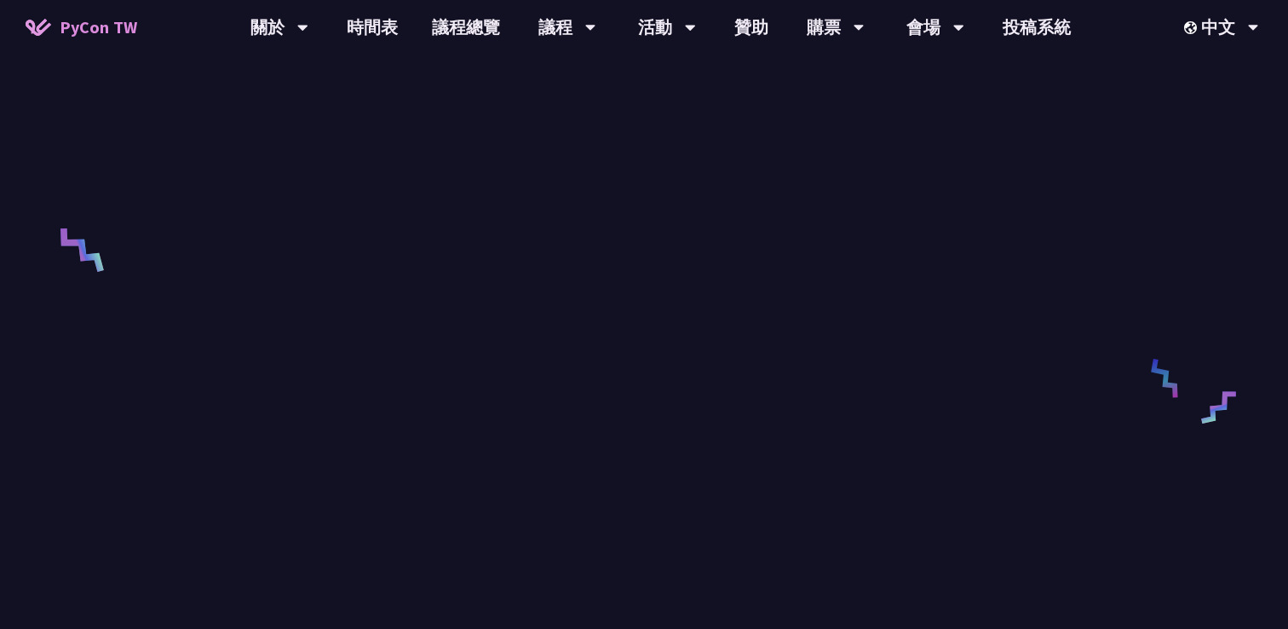
click at [396, 49] on li "Slido" at bounding box center [398, 26] width 94 height 47
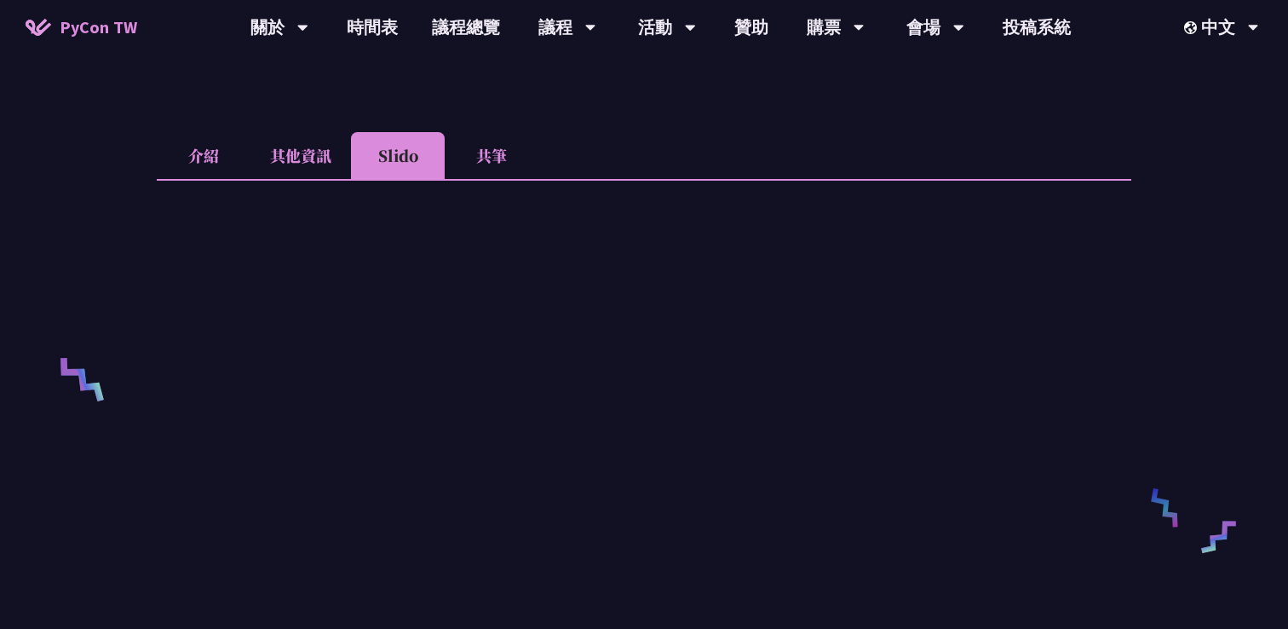
scroll to position [464, 0]
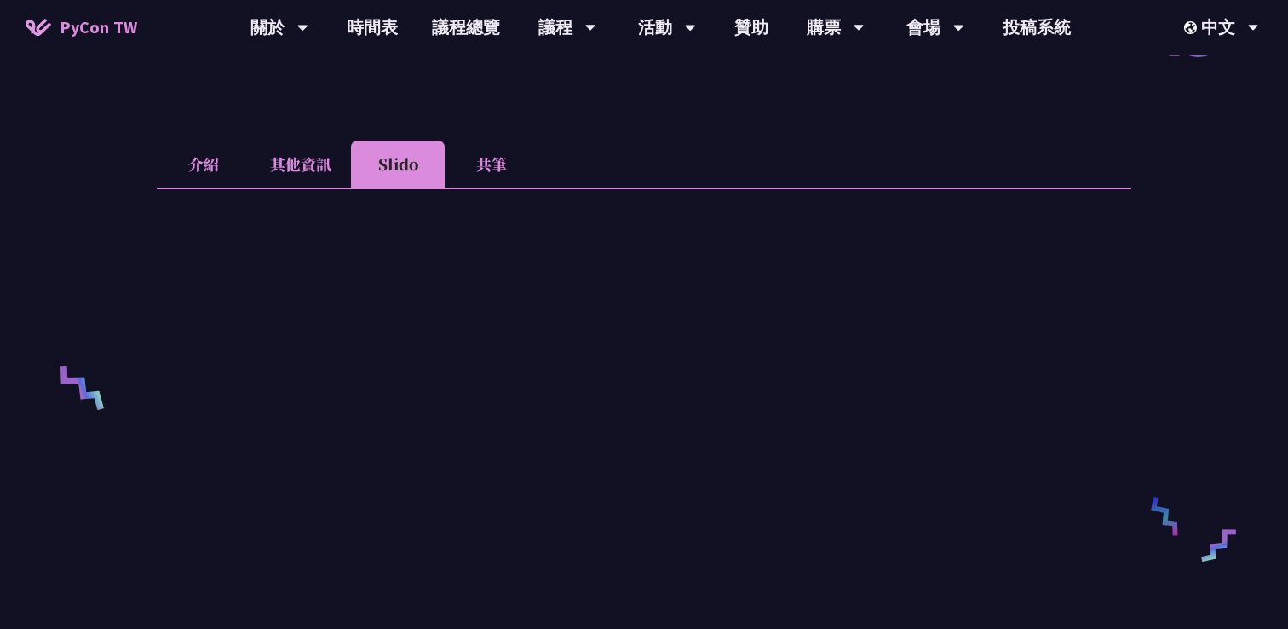
click at [307, 187] on li "其他資訊" at bounding box center [300, 164] width 101 height 47
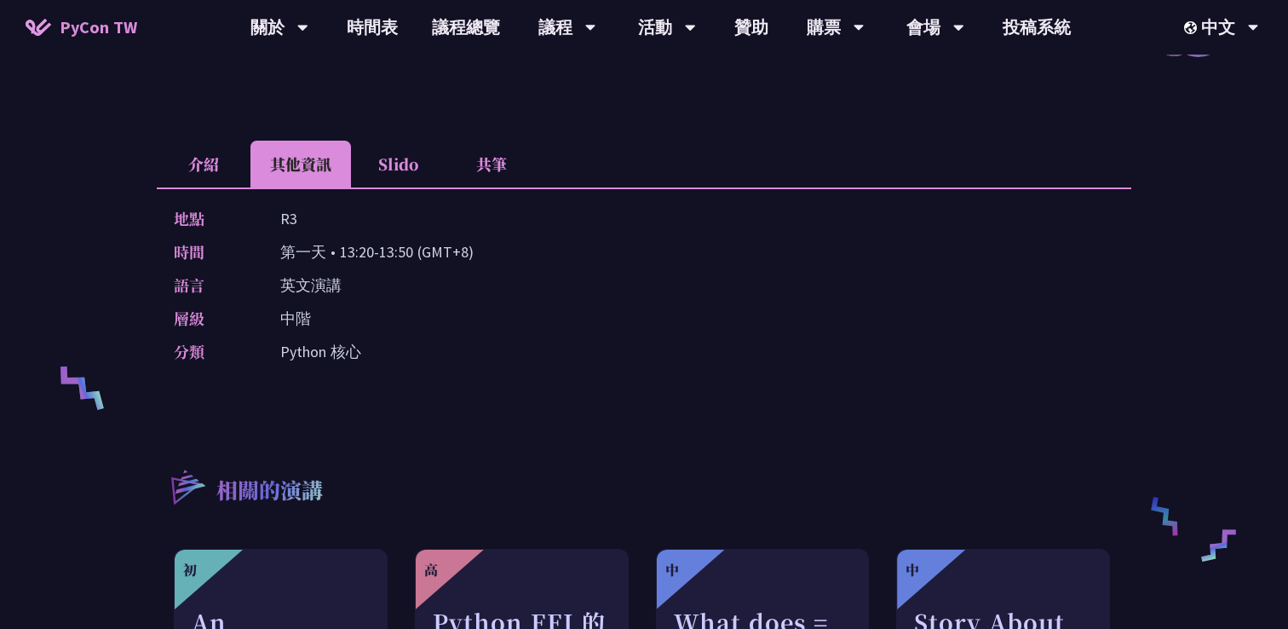
click at [205, 184] on li "介紹" at bounding box center [204, 164] width 94 height 47
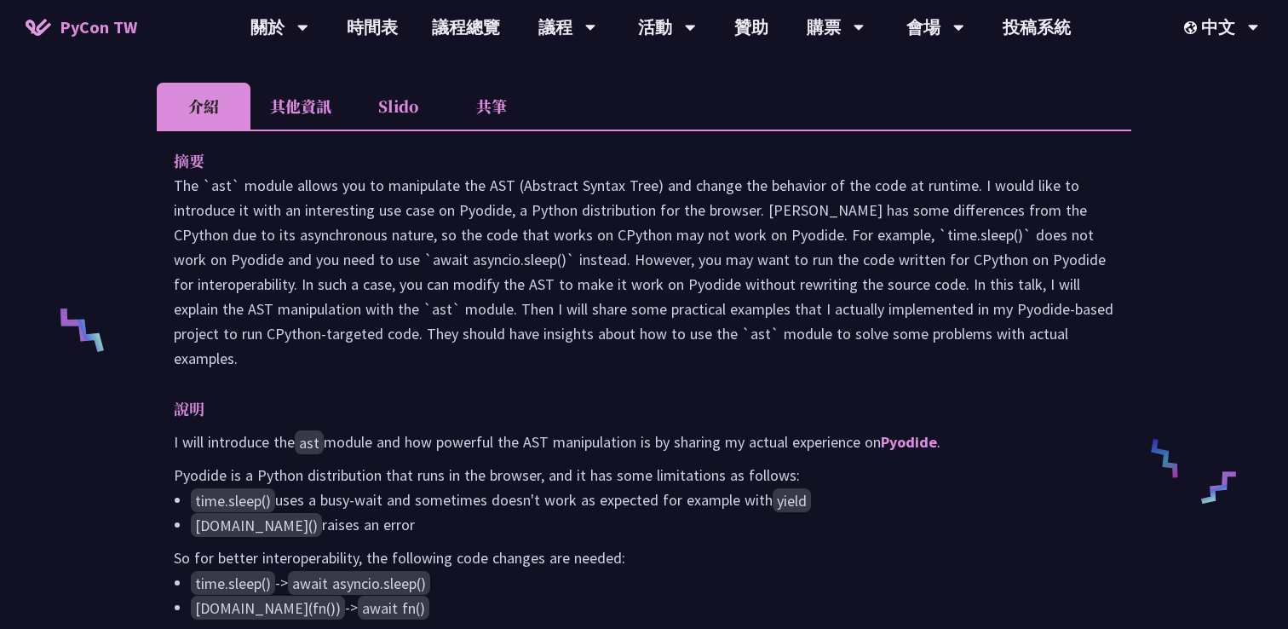
scroll to position [534, 0]
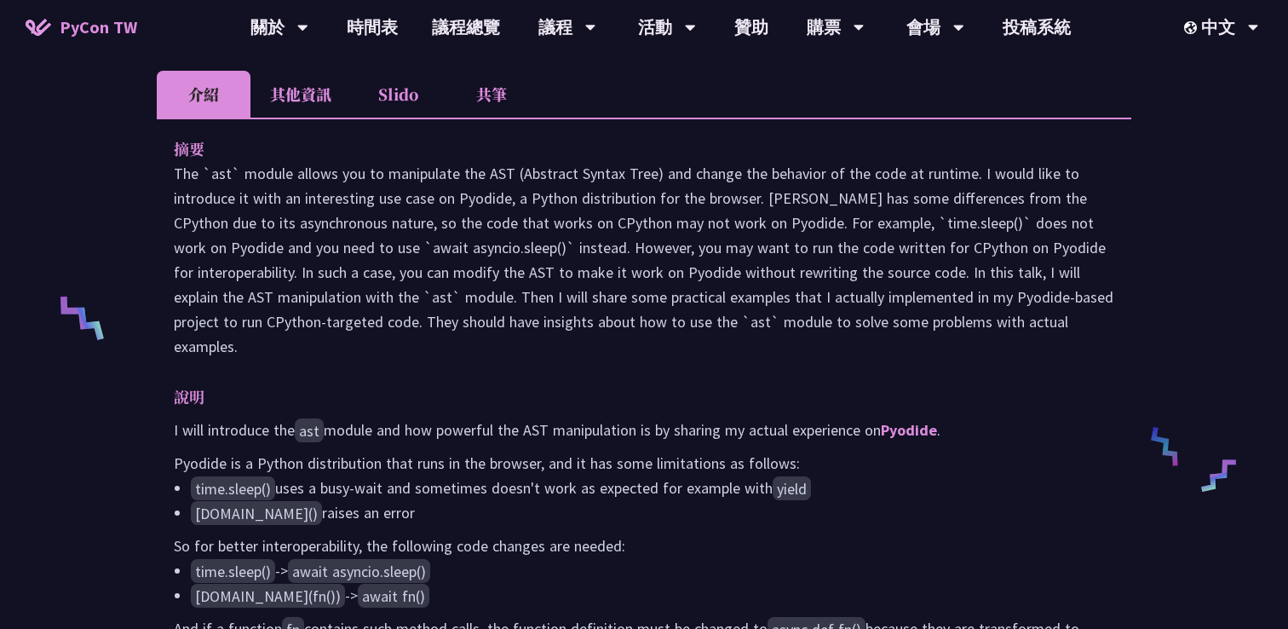
click at [491, 118] on li "共筆" at bounding box center [492, 94] width 94 height 47
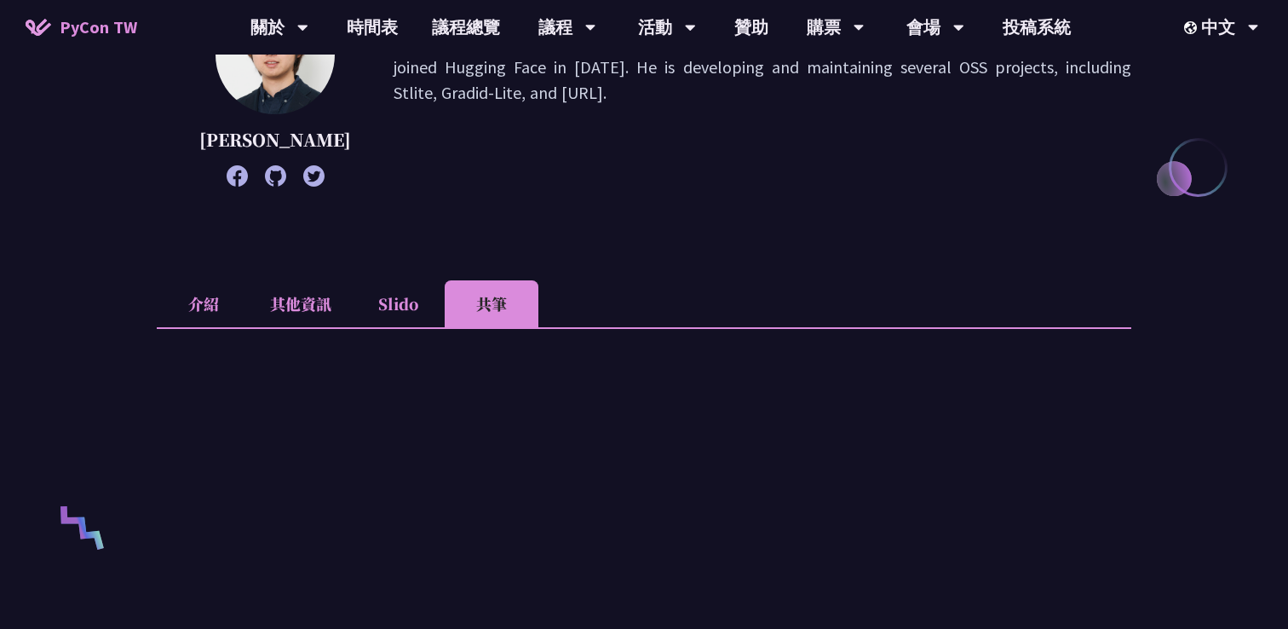
scroll to position [0, 0]
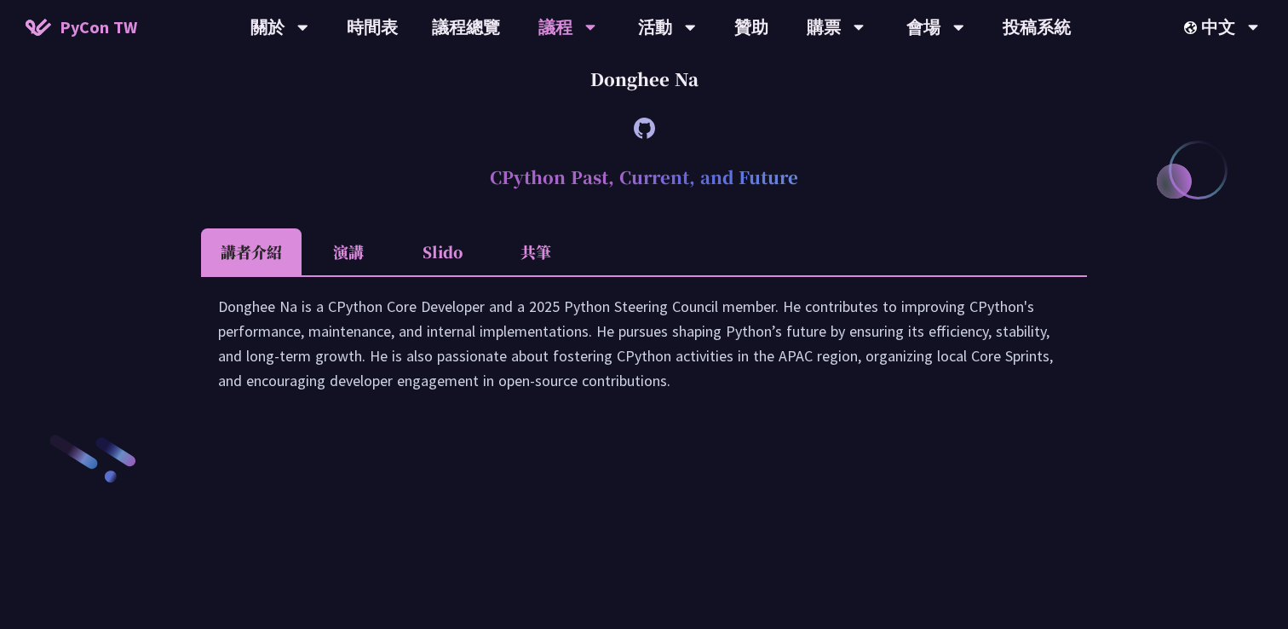
scroll to position [2328, 0]
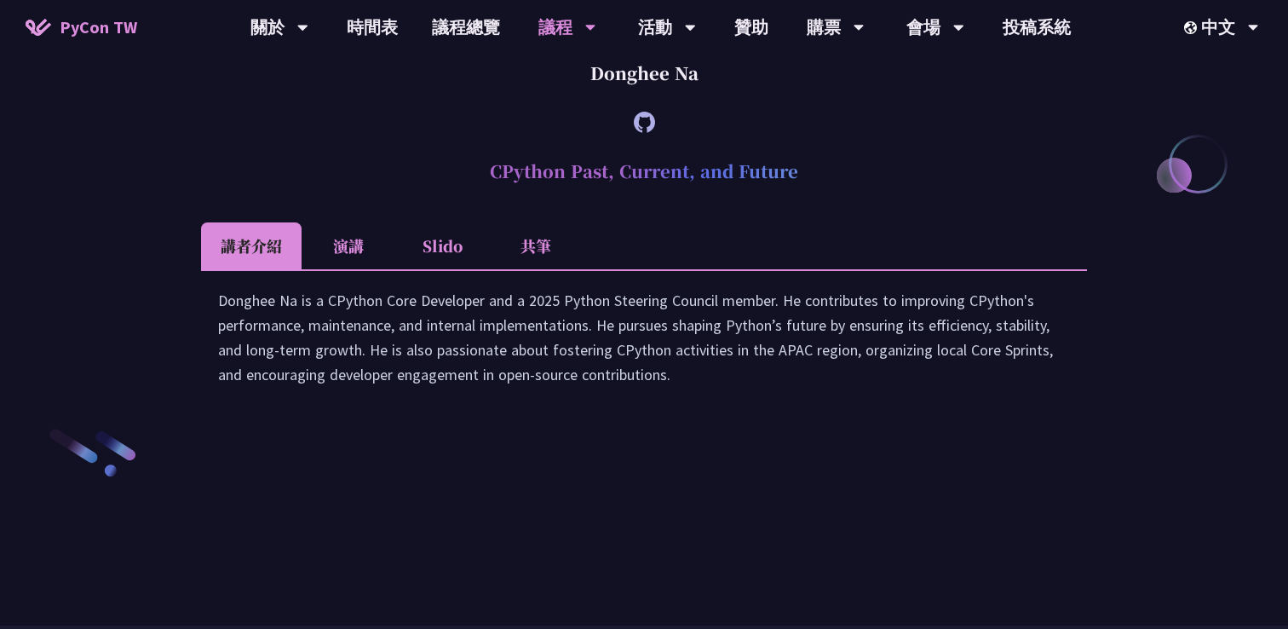
click at [504, 197] on h2 "CPython Past, Current, and Future" at bounding box center [644, 171] width 886 height 51
copy article "CPython Past, Current, and Future"
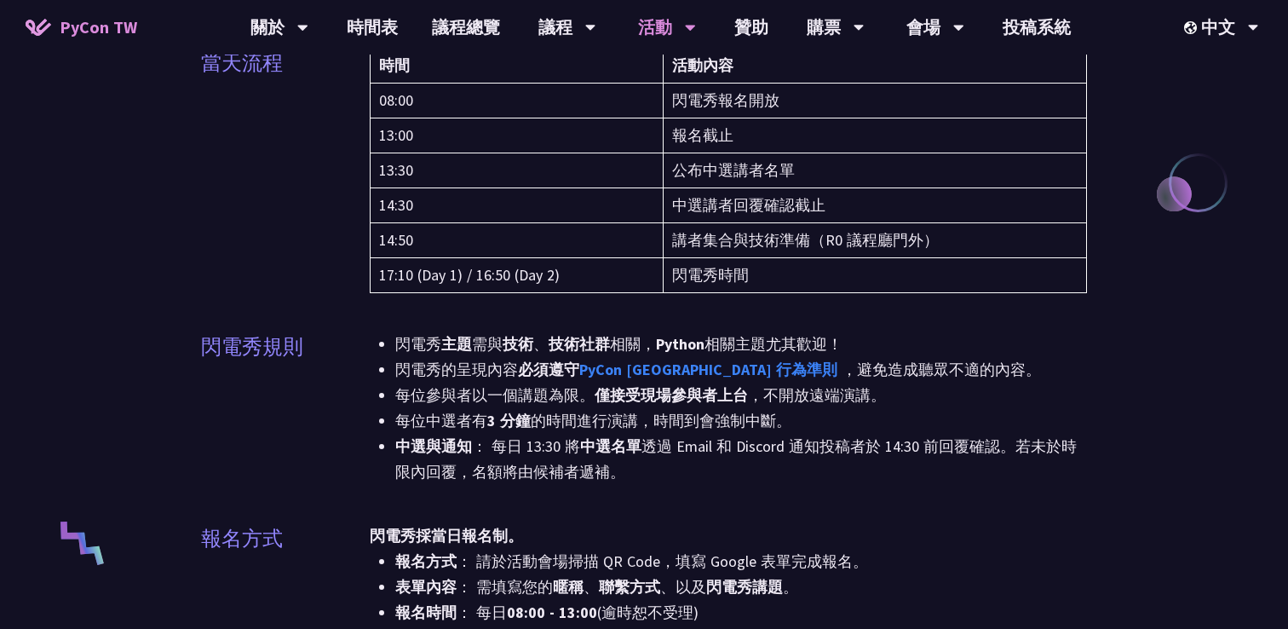
scroll to position [325, 0]
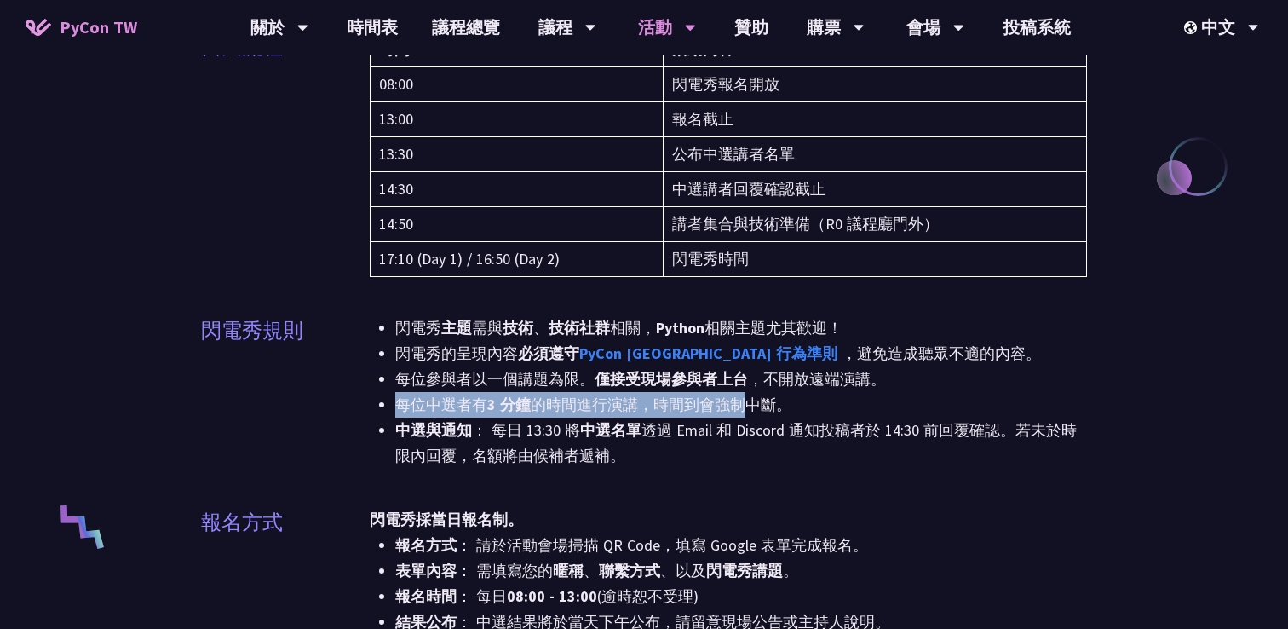
drag, startPoint x: 397, startPoint y: 417, endPoint x: 737, endPoint y: 406, distance: 340.0
click at [737, 406] on li "每位中選者有 3 分鐘 的時間進行演講，時間到會強制中斷。" at bounding box center [741, 405] width 692 height 26
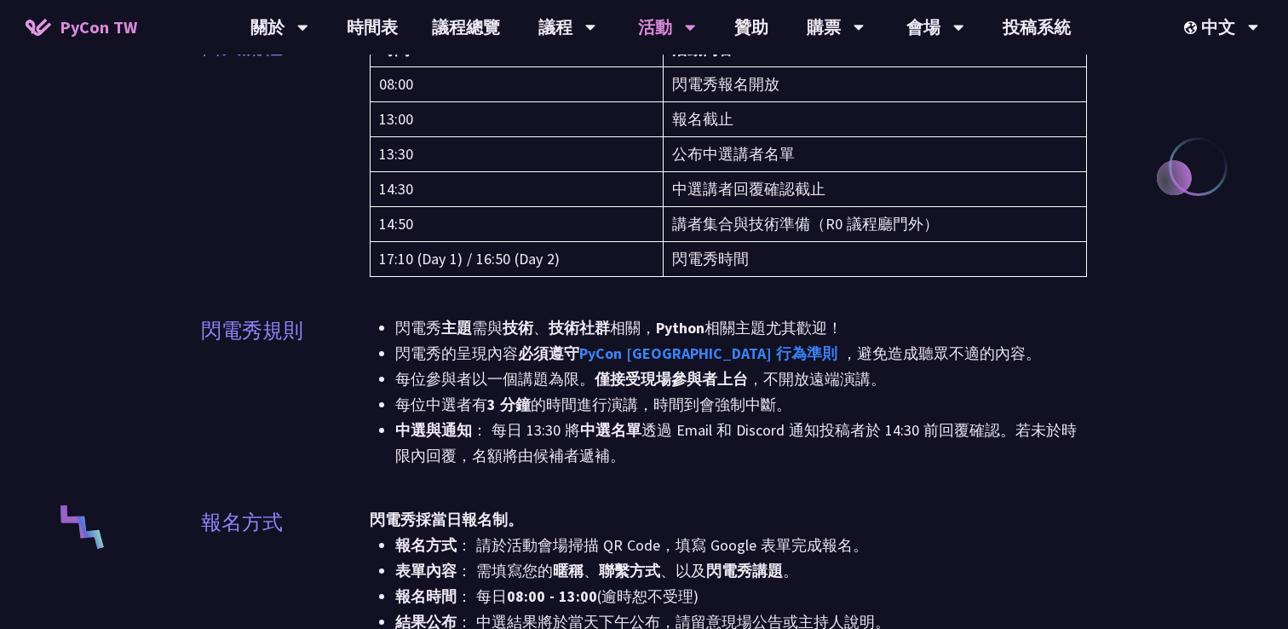
click at [738, 443] on li "中選與通知 ： 每日 13:30 將 中選名單 透過 Email 和 Discord 通知投稿者於 14:30 前回覆確認。若未於時限內回覆，名額將由候補者遞…" at bounding box center [741, 442] width 692 height 51
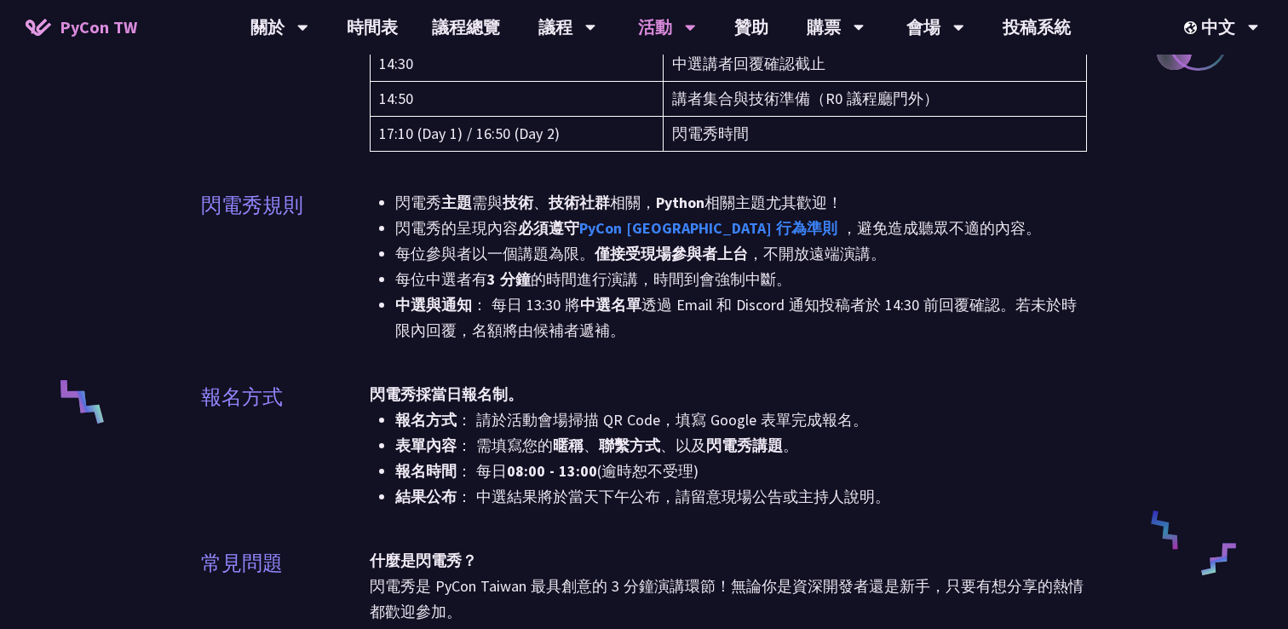
scroll to position [451, 0]
click at [991, 382] on div "閃電秀採當日報名制。 報名方式 ： 請於活動會場掃描 QR Code，填寫 Google 表單完成報名。 表單內容 ： 需填寫您的 暱稱 、 聯繫方式 、以及…" at bounding box center [728, 445] width 717 height 128
click at [939, 293] on li "中選與通知 ： 每日 13:30 將 中選名單 透過 Email 和 Discord 通知投稿者於 14:30 前回覆確認。若未於時限內回覆，名額將由候補者遞…" at bounding box center [741, 316] width 692 height 51
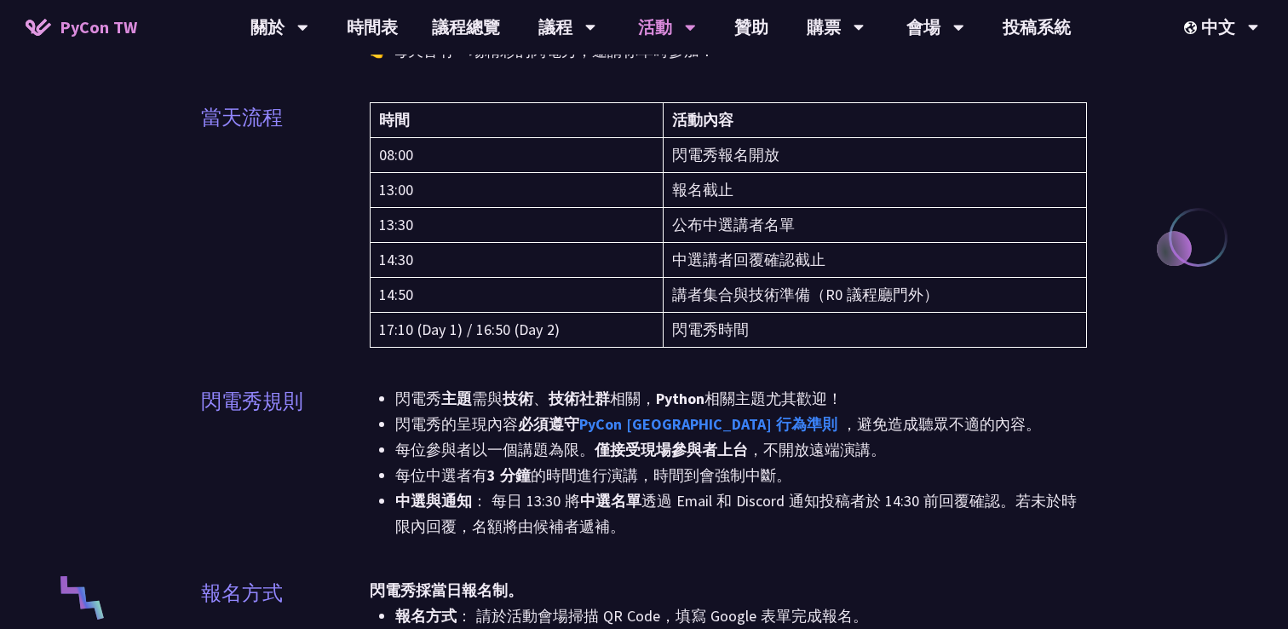
scroll to position [0, 0]
